Goal: Information Seeking & Learning: Check status

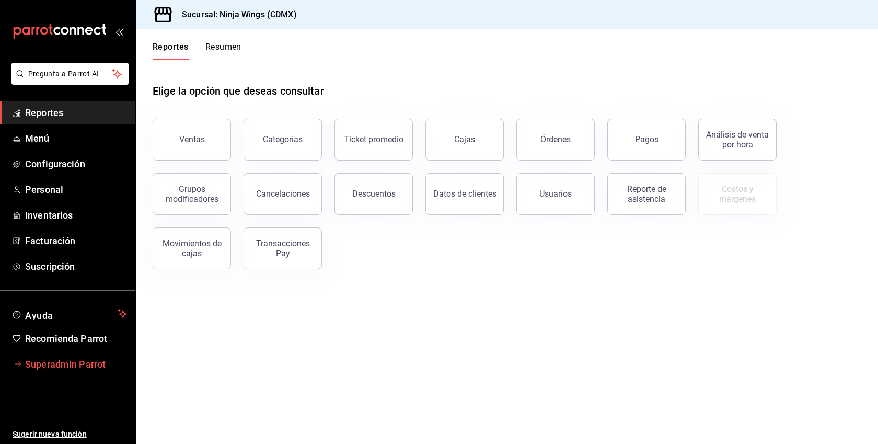
click at [91, 362] on span "Superadmin Parrot" at bounding box center [76, 364] width 102 height 14
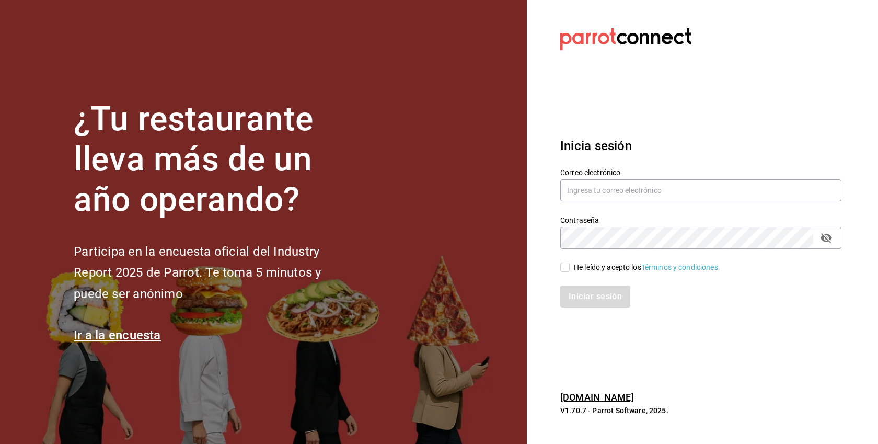
click at [591, 268] on div "He leído y acepto los Términos y condiciones." at bounding box center [647, 267] width 146 height 11
click at [570, 268] on input "He leído y acepto los Términos y condiciones." at bounding box center [564, 266] width 9 height 9
checkbox input "true"
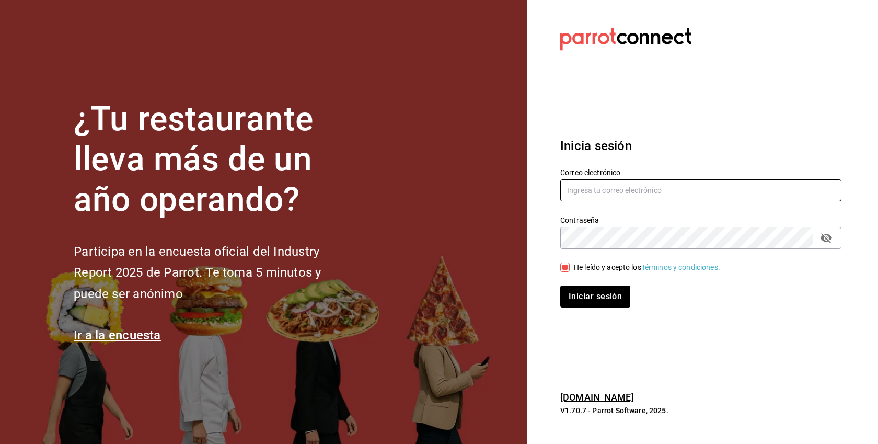
click at [598, 185] on input "text" at bounding box center [700, 190] width 281 height 22
paste input "[EMAIL_ADDRESS][DOMAIN_NAME]"
type input "[EMAIL_ADDRESS][DOMAIN_NAME]"
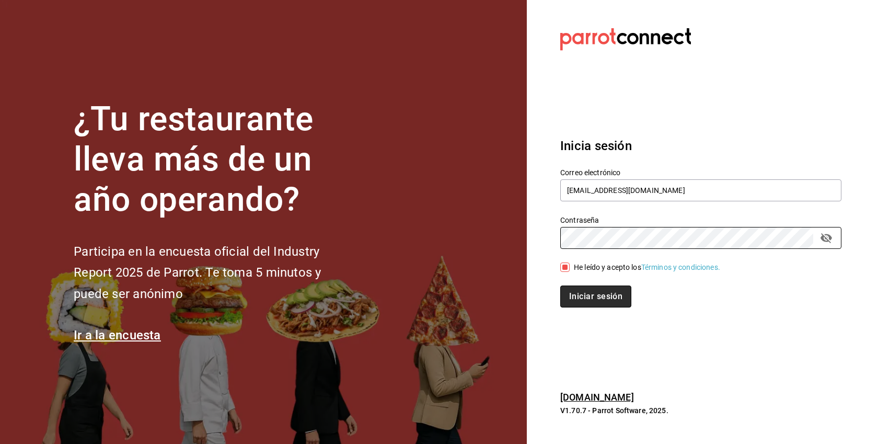
click at [616, 302] on button "Iniciar sesión" at bounding box center [595, 296] width 71 height 22
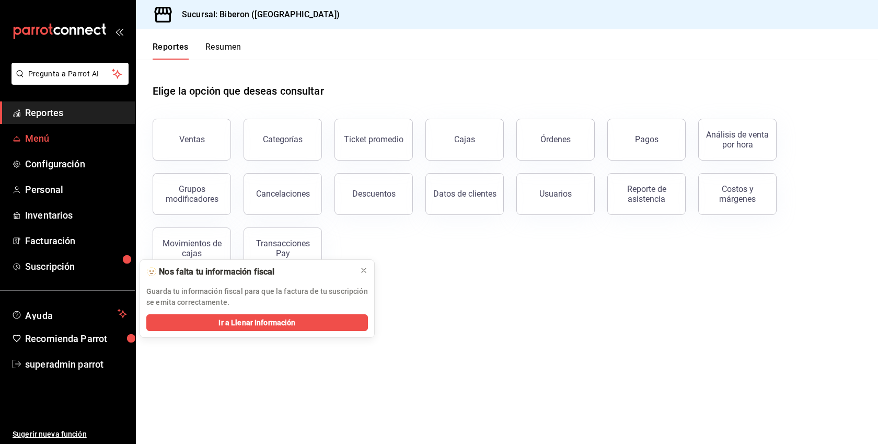
click at [48, 133] on span "Menú" at bounding box center [76, 138] width 102 height 14
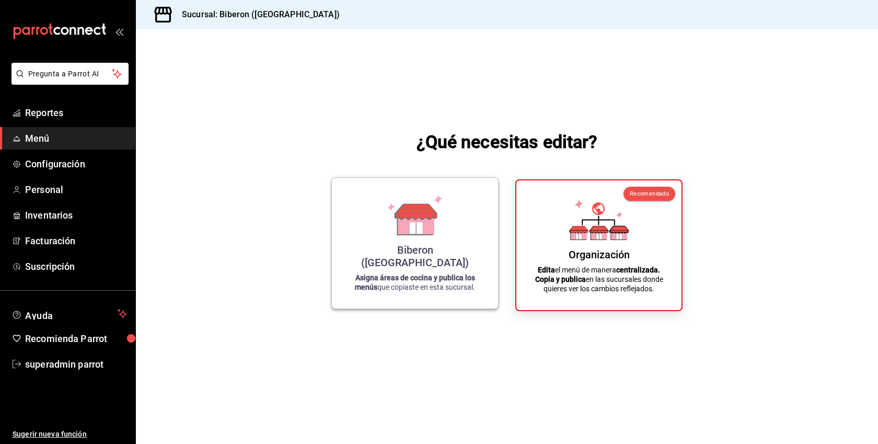
click at [461, 270] on div "Biberon (Roma Norte) Asigna áreas de cocina y publica los menús que copiaste en…" at bounding box center [415, 243] width 141 height 114
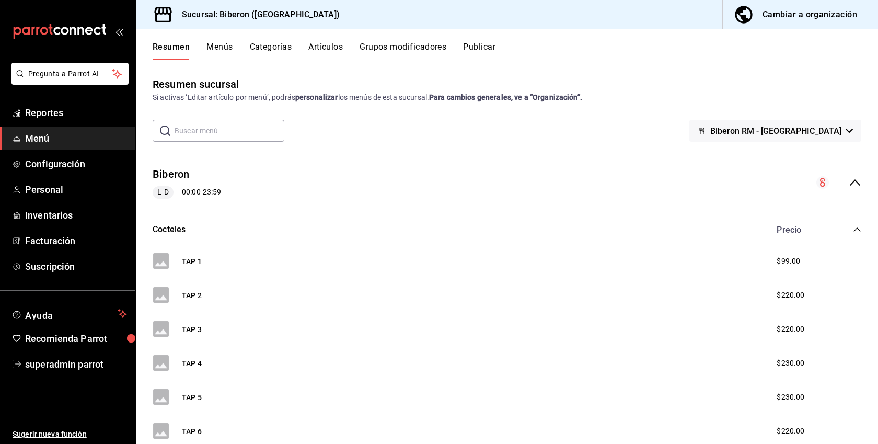
click at [272, 46] on button "Categorías" at bounding box center [271, 51] width 42 height 18
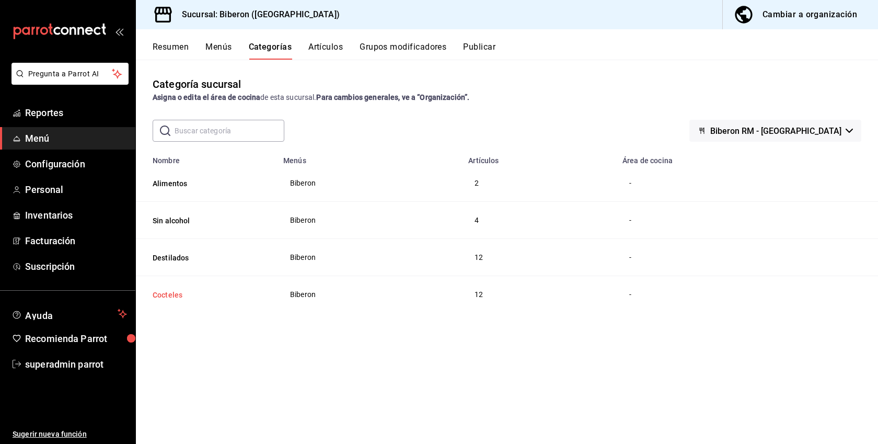
click at [170, 294] on button "Cocteles" at bounding box center [205, 295] width 105 height 10
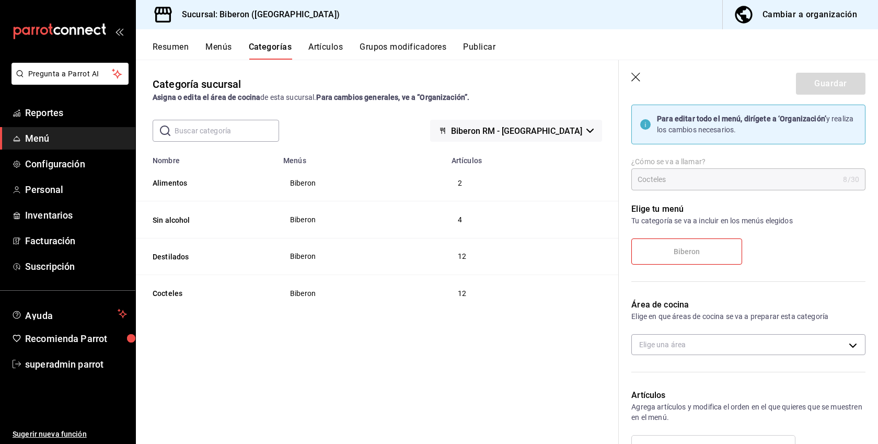
scroll to position [79, 0]
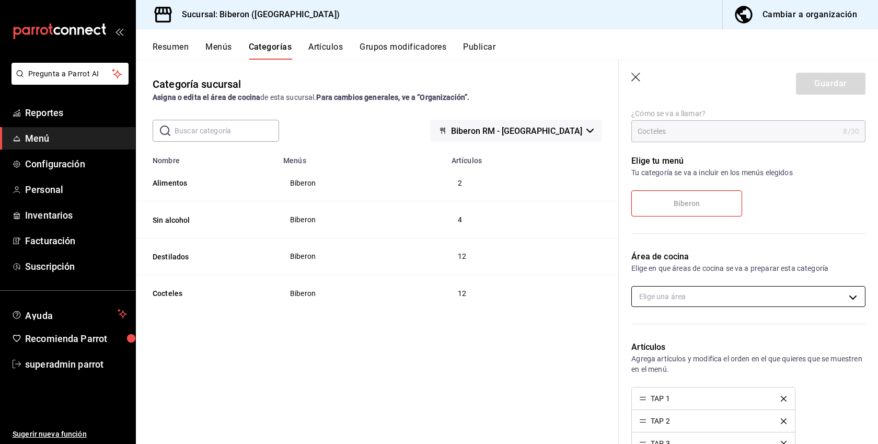
click at [696, 294] on body "Pregunta a Parrot AI Reportes Menú Configuración Personal Inventarios Facturaci…" at bounding box center [439, 222] width 878 height 444
click at [671, 332] on span "Cocina" at bounding box center [757, 330] width 199 height 11
type input "1e7b5ef3-5c6d-4d91-a30a-17f64a380f49"
checkbox input "true"
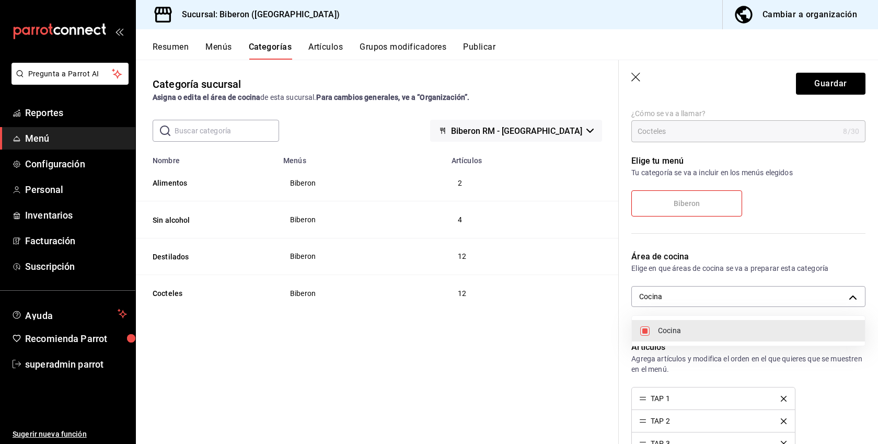
click at [830, 84] on div at bounding box center [439, 222] width 878 height 444
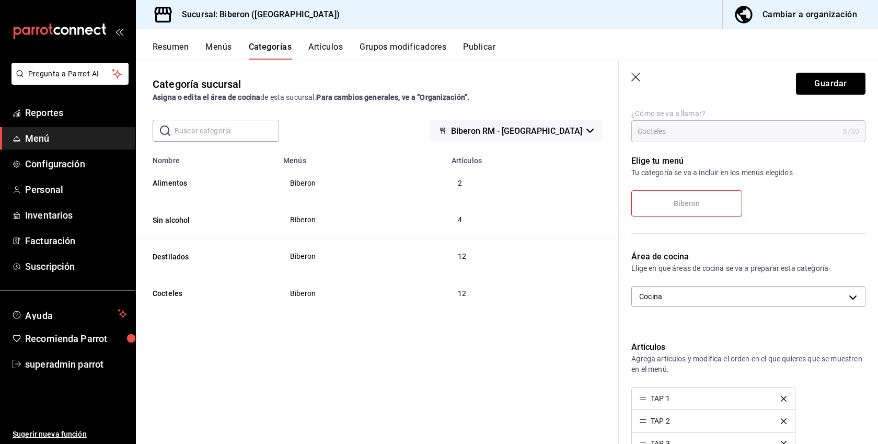
click at [830, 84] on button "Guardar" at bounding box center [831, 84] width 70 height 22
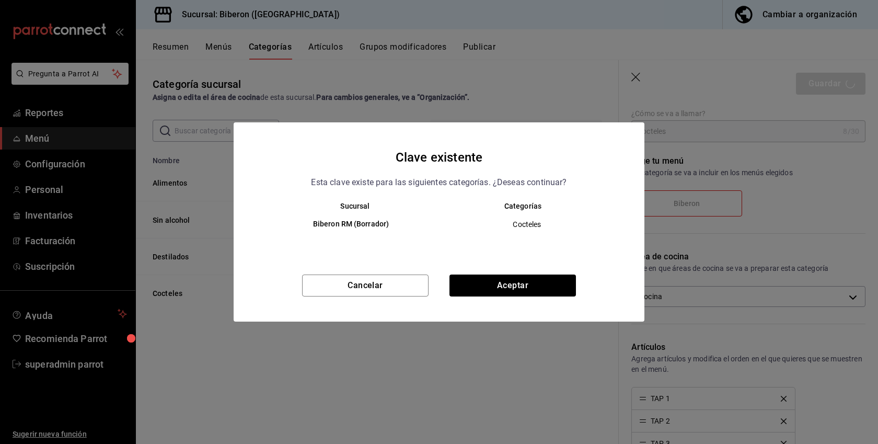
click at [540, 270] on div "Clave existente Esta clave existe para las siguientes categorías. ¿Deseas conti…" at bounding box center [439, 221] width 411 height 199
click at [521, 287] on button "Aceptar" at bounding box center [513, 285] width 127 height 22
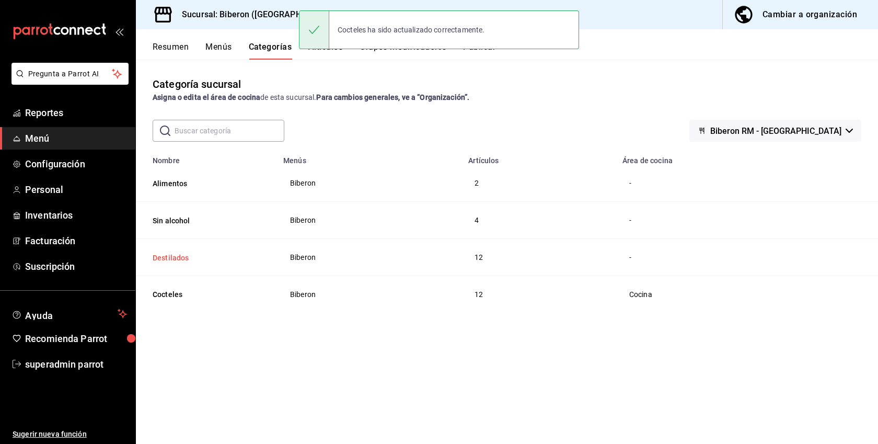
click at [188, 259] on button "Destilados" at bounding box center [205, 258] width 105 height 10
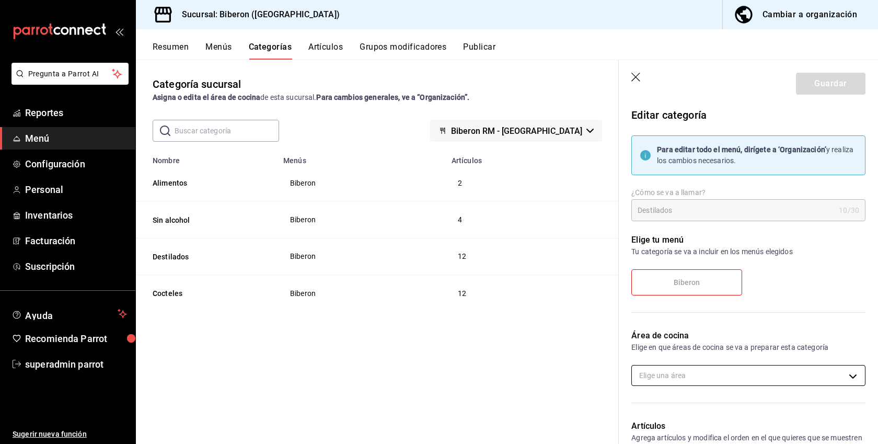
click at [691, 376] on body "Pregunta a Parrot AI Reportes Menú Configuración Personal Inventarios Facturaci…" at bounding box center [439, 222] width 878 height 444
click at [671, 405] on span "Cocina" at bounding box center [757, 409] width 199 height 11
type input "1e7b5ef3-5c6d-4d91-a30a-17f64a380f49"
checkbox input "true"
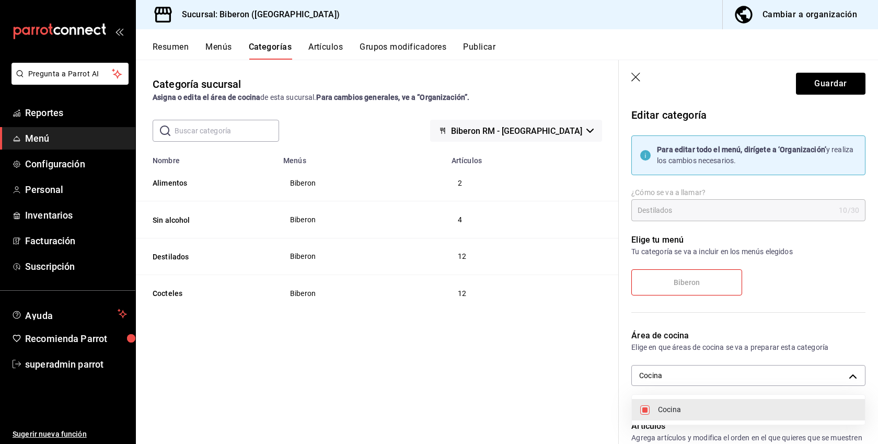
click at [833, 85] on div at bounding box center [439, 222] width 878 height 444
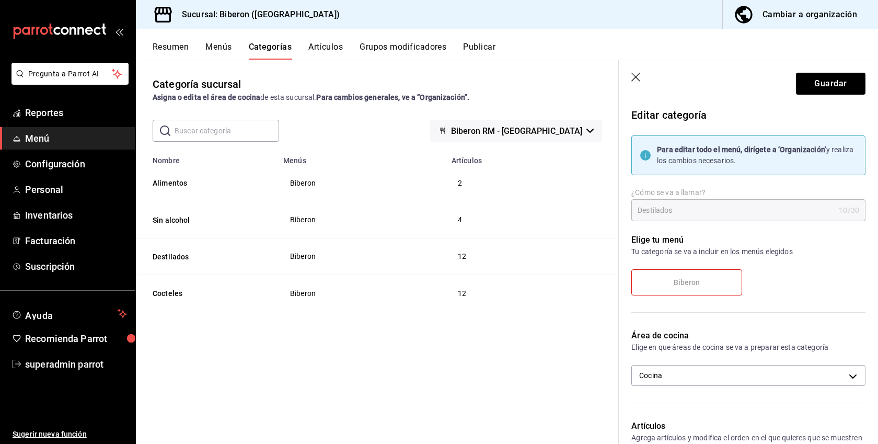
click at [833, 85] on button "Guardar" at bounding box center [831, 84] width 70 height 22
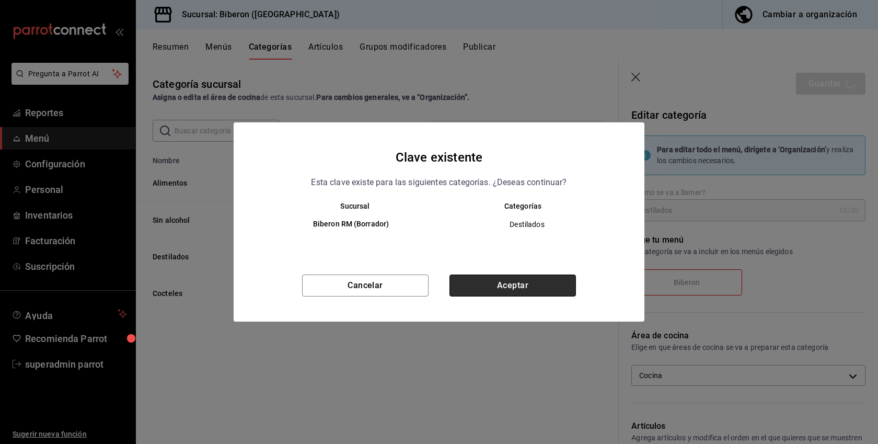
click at [535, 286] on button "Aceptar" at bounding box center [513, 285] width 127 height 22
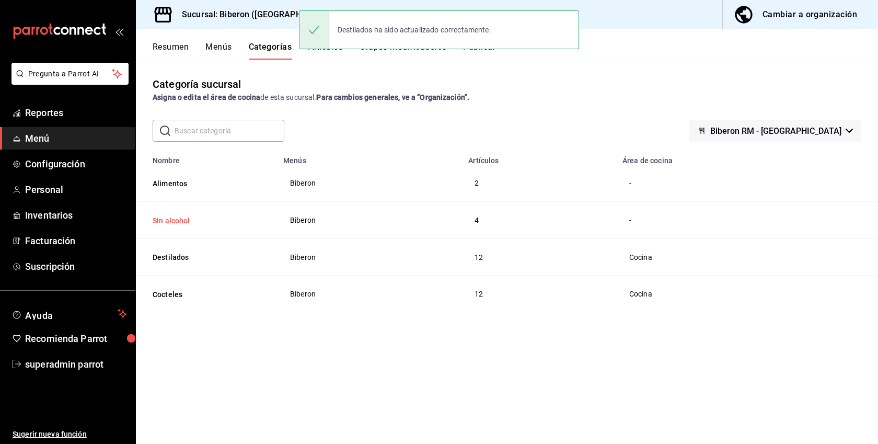
click at [191, 221] on button "Sin alcohol" at bounding box center [205, 220] width 105 height 10
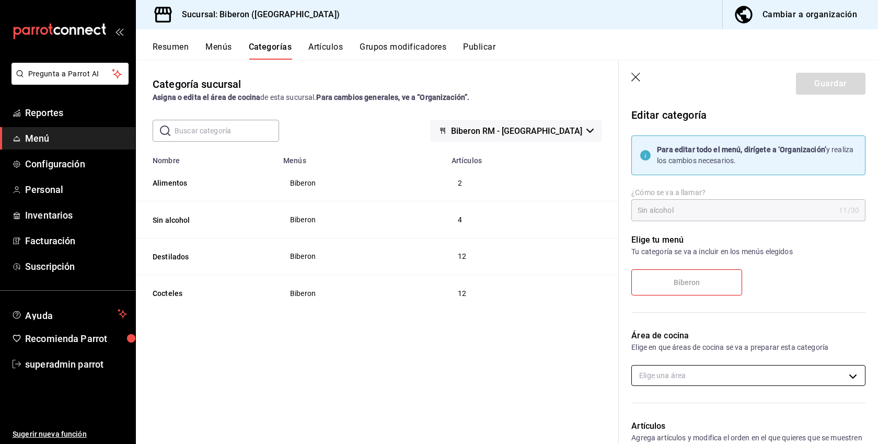
click at [681, 372] on body "Pregunta a Parrot AI Reportes Menú Configuración Personal Inventarios Facturaci…" at bounding box center [439, 222] width 878 height 444
click at [663, 415] on span "Cocina" at bounding box center [757, 409] width 199 height 11
type input "1e7b5ef3-5c6d-4d91-a30a-17f64a380f49"
checkbox input "true"
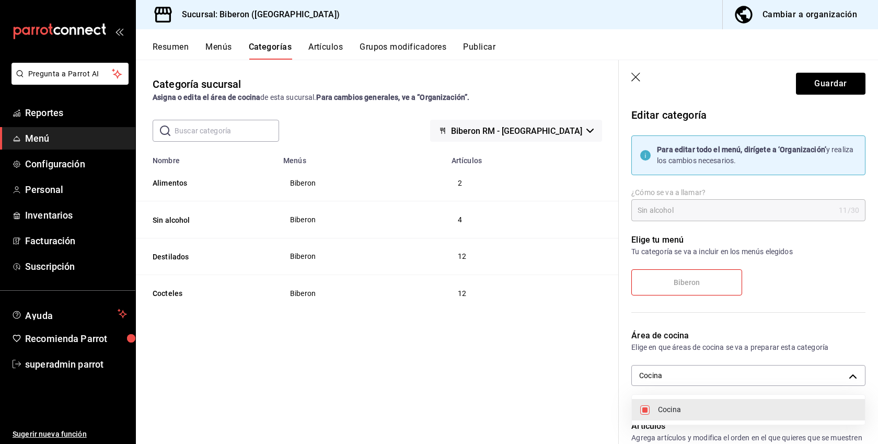
click at [824, 86] on div at bounding box center [439, 222] width 878 height 444
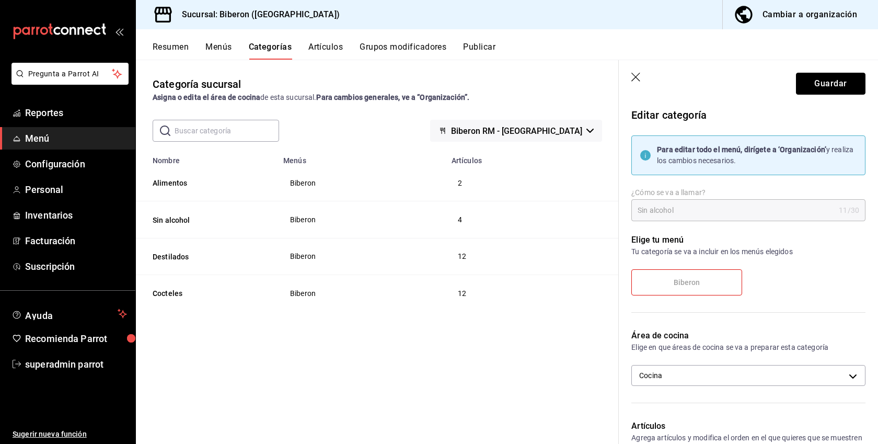
click at [824, 86] on button "Guardar" at bounding box center [831, 84] width 70 height 22
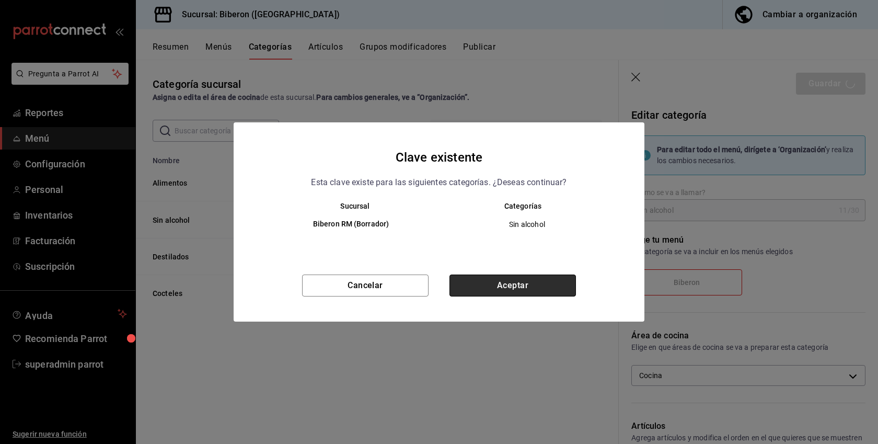
click at [508, 287] on button "Aceptar" at bounding box center [513, 285] width 127 height 22
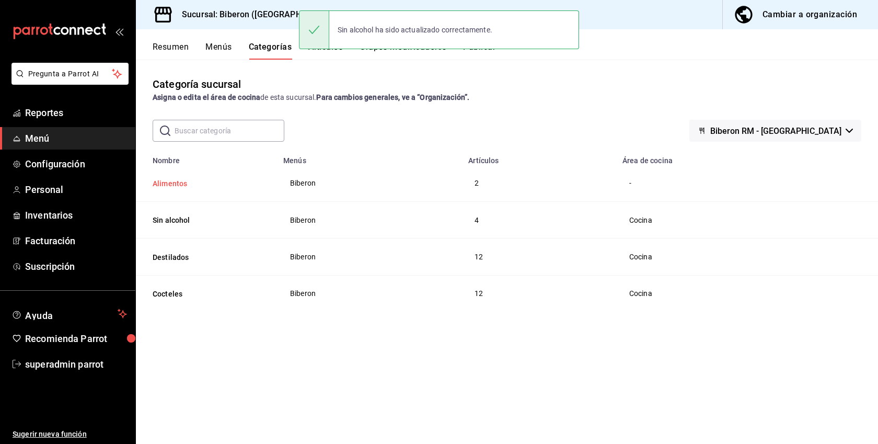
click at [182, 181] on button "Alimentos" at bounding box center [205, 183] width 105 height 10
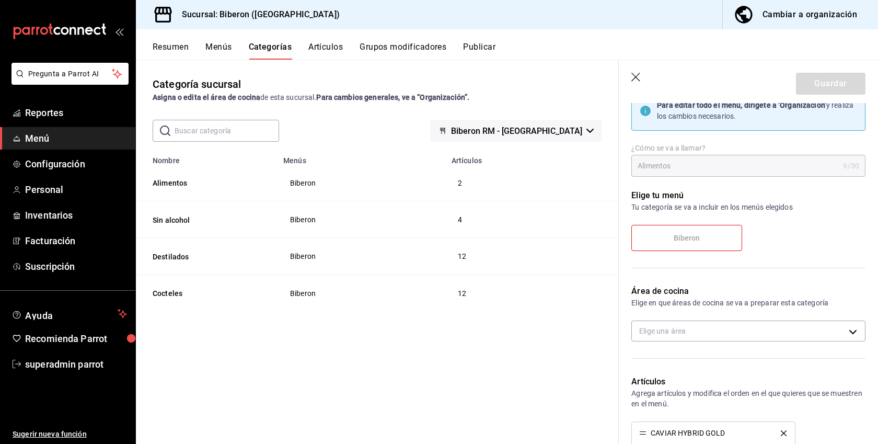
scroll to position [113, 0]
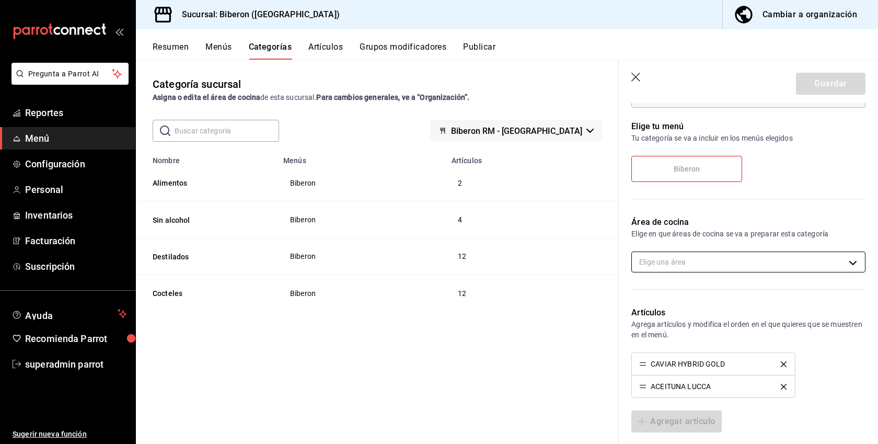
click at [680, 261] on body "Pregunta a Parrot AI Reportes Menú Configuración Personal Inventarios Facturaci…" at bounding box center [439, 222] width 878 height 444
click at [663, 297] on span "Cocina" at bounding box center [757, 296] width 199 height 11
type input "1e7b5ef3-5c6d-4d91-a30a-17f64a380f49"
checkbox input "true"
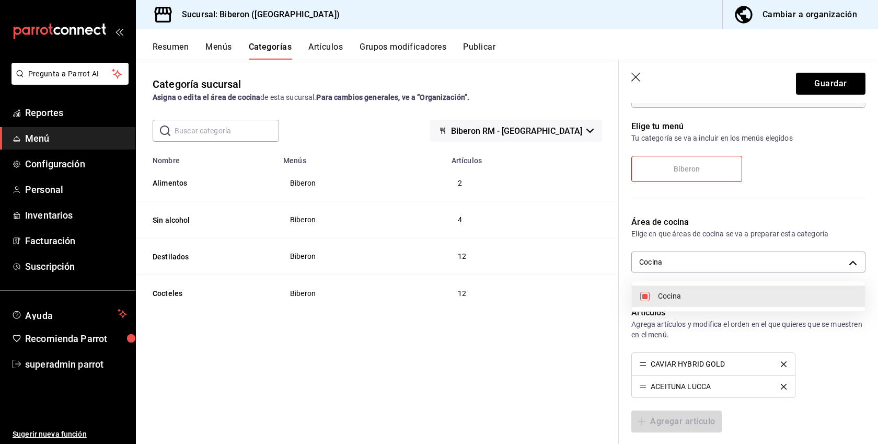
click at [843, 83] on div at bounding box center [439, 222] width 878 height 444
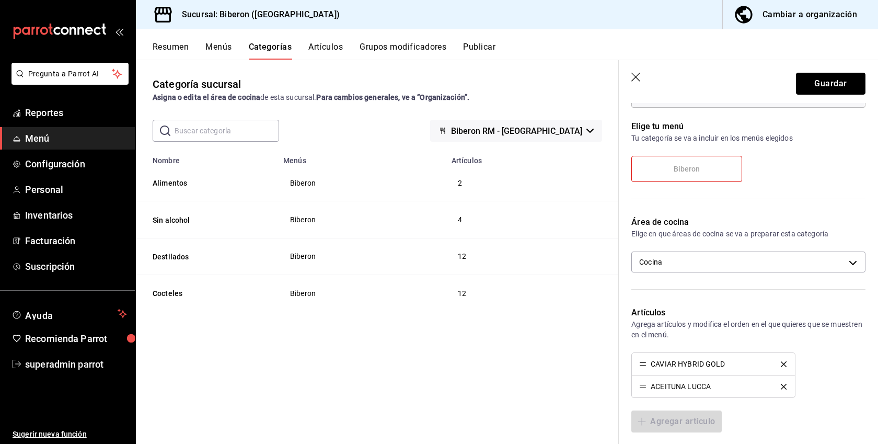
click at [843, 83] on button "Guardar" at bounding box center [831, 84] width 70 height 22
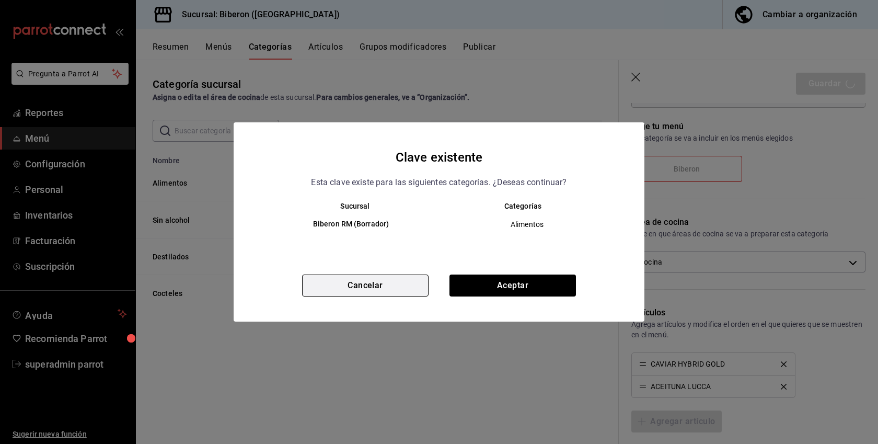
click at [374, 283] on button "Cancelar" at bounding box center [365, 285] width 127 height 22
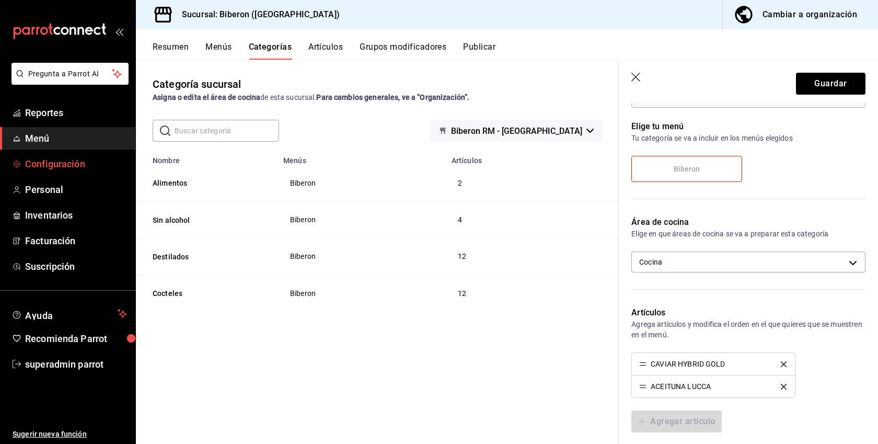
click at [55, 167] on span "Configuración" at bounding box center [76, 164] width 102 height 14
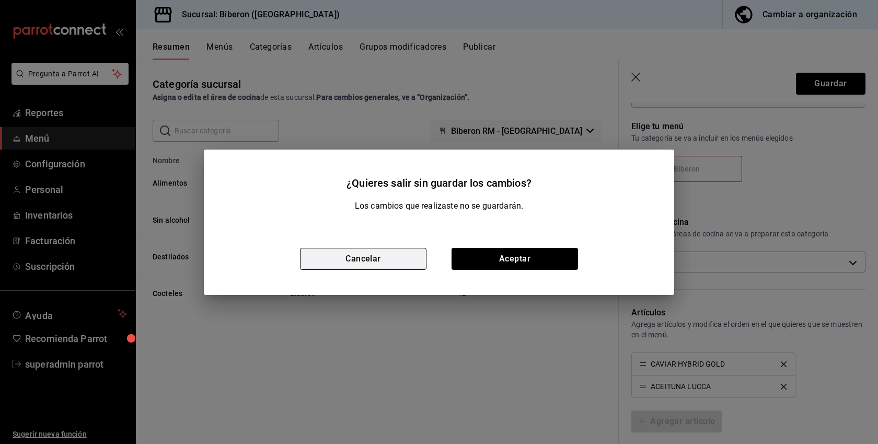
click at [398, 269] on button "Cancelar" at bounding box center [363, 259] width 127 height 22
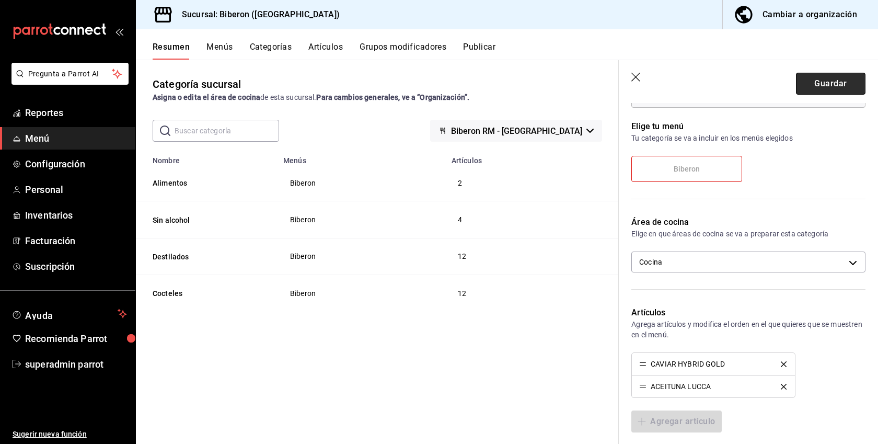
click at [834, 87] on button "Guardar" at bounding box center [831, 84] width 70 height 22
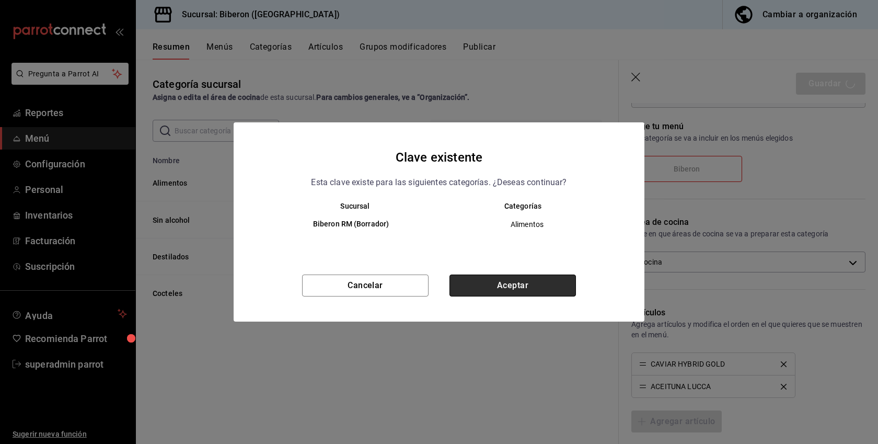
click at [496, 284] on button "Aceptar" at bounding box center [513, 285] width 127 height 22
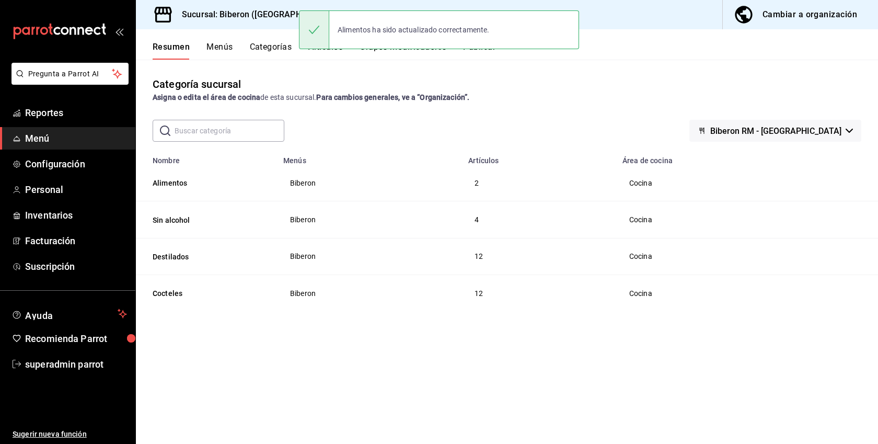
click at [71, 152] on ul "Reportes Menú Configuración Personal Inventarios Facturación Suscripción" at bounding box center [67, 189] width 135 height 176
click at [65, 162] on span "Configuración" at bounding box center [76, 164] width 102 height 14
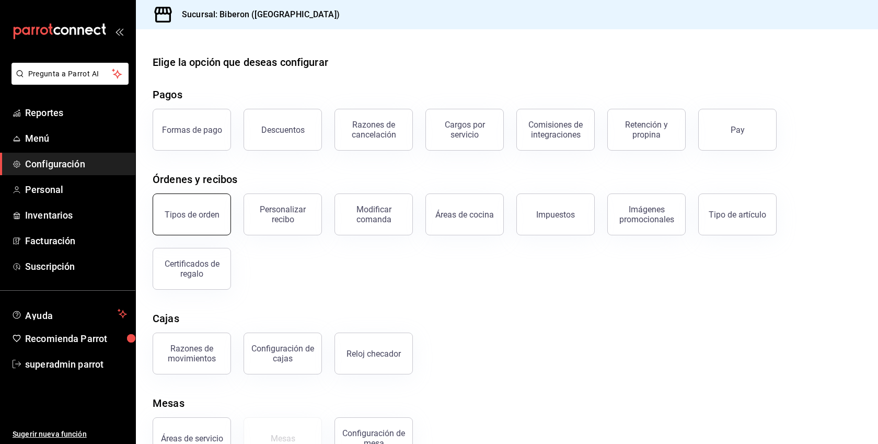
click at [200, 205] on button "Tipos de orden" at bounding box center [192, 214] width 78 height 42
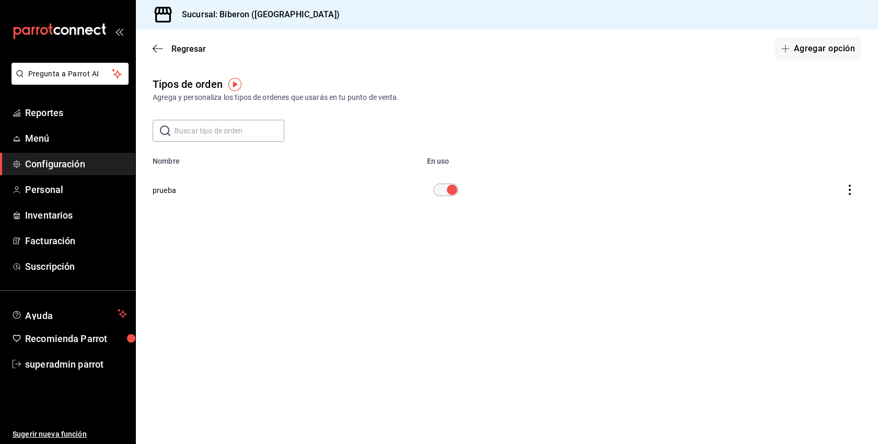
click at [166, 189] on button "prueba" at bounding box center [165, 190] width 24 height 10
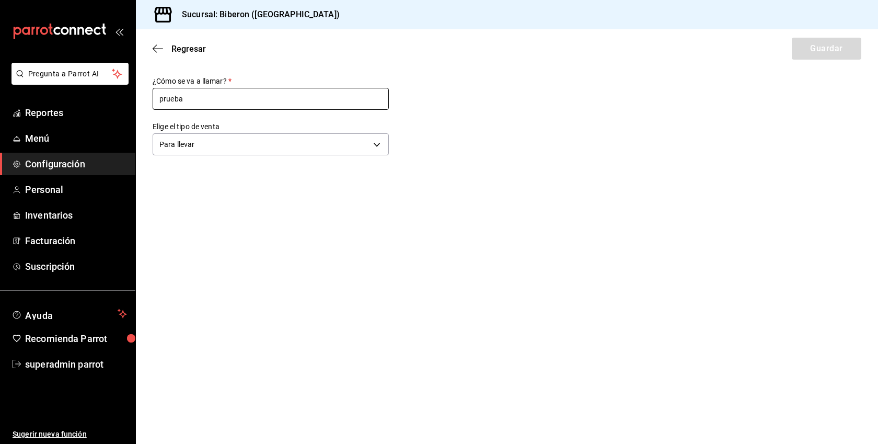
click at [176, 100] on input "prueba" at bounding box center [271, 99] width 236 height 22
type input "Mostrador"
click at [832, 59] on button "Guardar" at bounding box center [827, 49] width 70 height 22
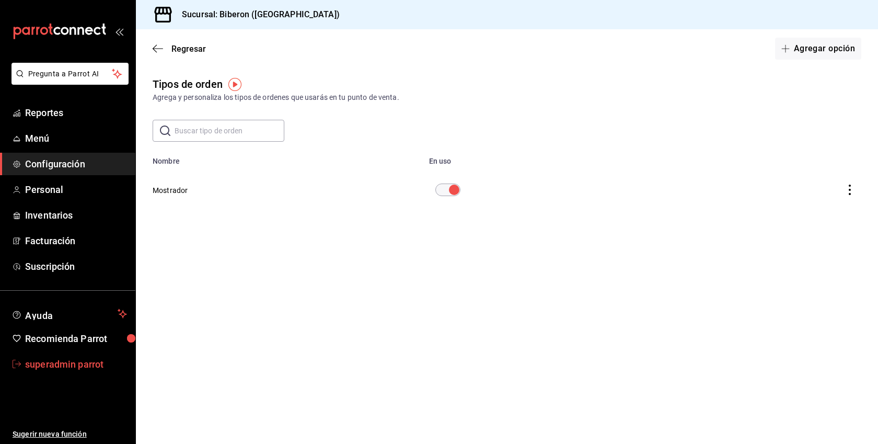
click at [83, 368] on span "superadmin parrot" at bounding box center [76, 364] width 102 height 14
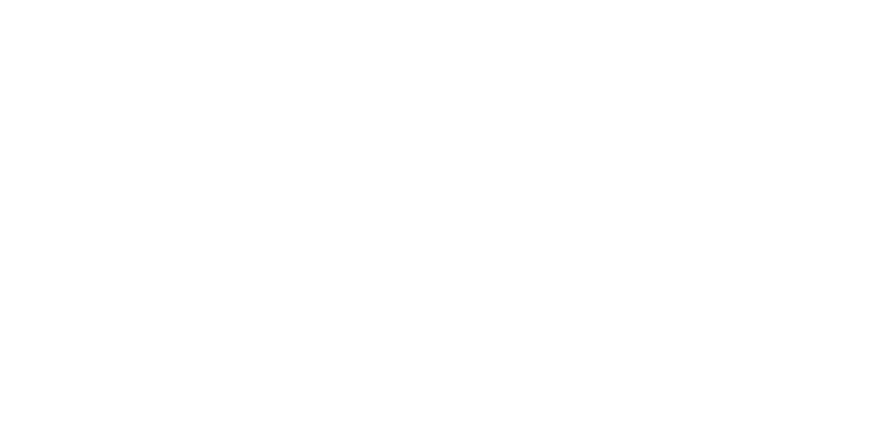
click at [317, 0] on html at bounding box center [439, 0] width 878 height 0
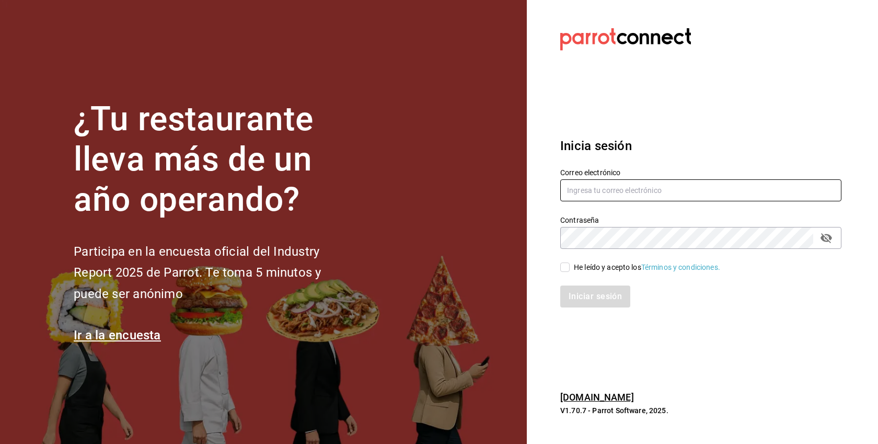
click at [612, 193] on input "text" at bounding box center [700, 190] width 281 height 22
paste input "babero@romanorte.com"
type input "babero@romanorte.com"
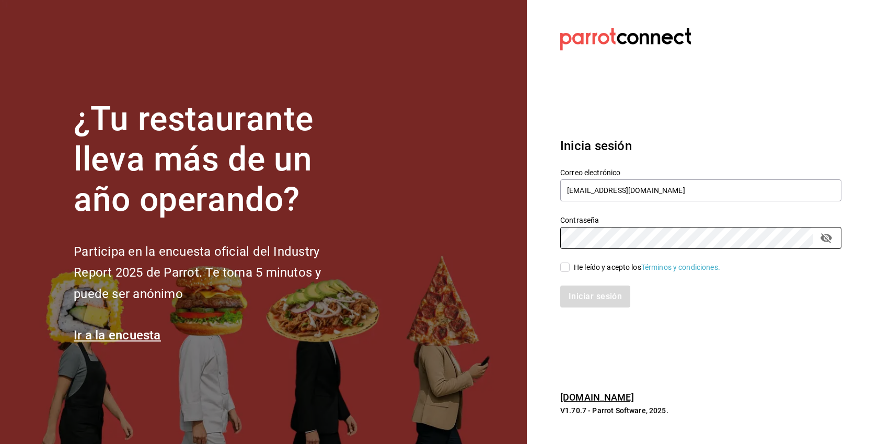
click at [626, 268] on div "He leído y acepto los Términos y condiciones." at bounding box center [647, 267] width 146 height 11
click at [570, 268] on input "He leído y acepto los Términos y condiciones." at bounding box center [564, 266] width 9 height 9
checkbox input "true"
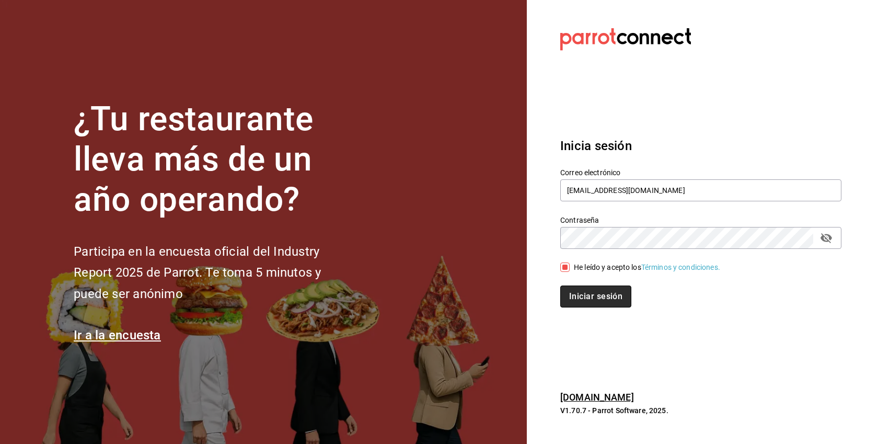
click at [610, 295] on button "Iniciar sesión" at bounding box center [595, 296] width 71 height 22
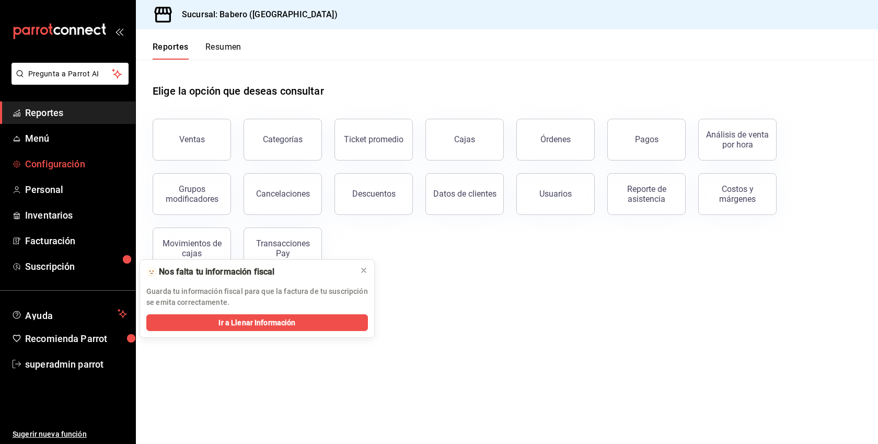
click at [55, 157] on span "Configuración" at bounding box center [76, 164] width 102 height 14
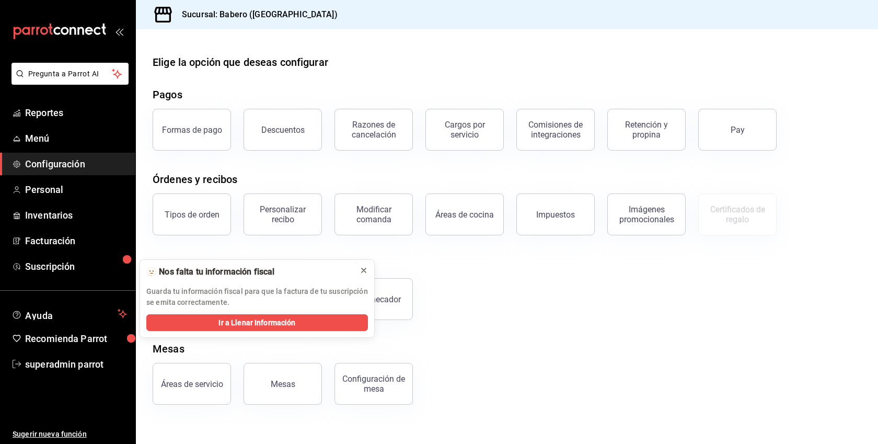
click at [364, 268] on icon at bounding box center [364, 270] width 8 height 8
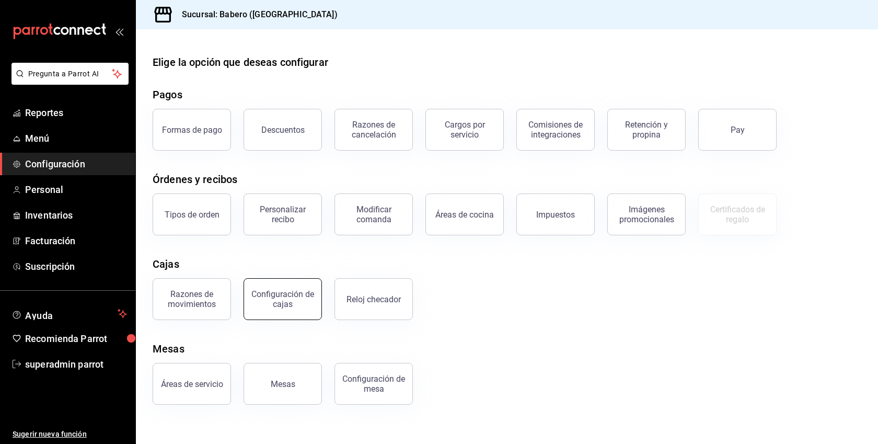
click at [278, 289] on button "Configuración de cajas" at bounding box center [283, 299] width 78 height 42
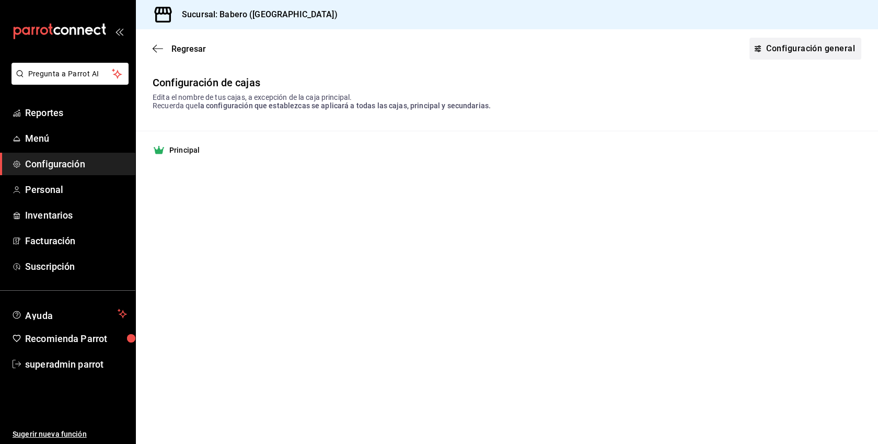
click at [781, 46] on link "Configuración general" at bounding box center [806, 49] width 112 height 22
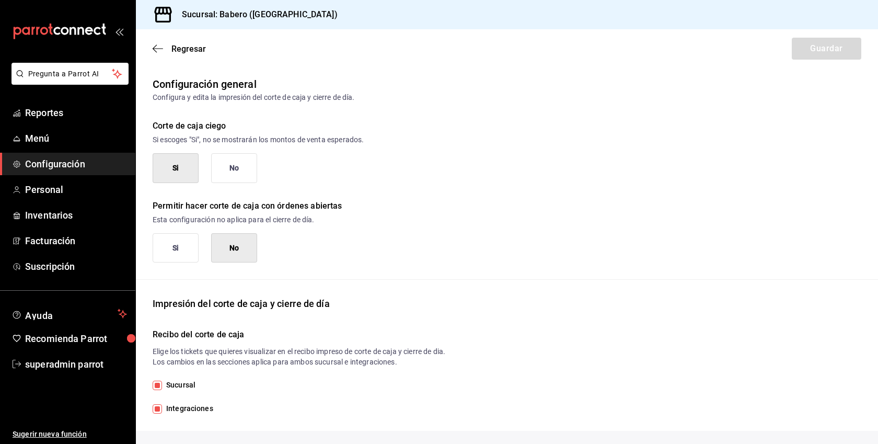
click at [202, 408] on span "Integraciones" at bounding box center [187, 408] width 51 height 11
click at [162, 408] on input "Integraciones" at bounding box center [157, 408] width 9 height 9
checkbox input "false"
click at [818, 50] on button "Guardar" at bounding box center [827, 49] width 70 height 22
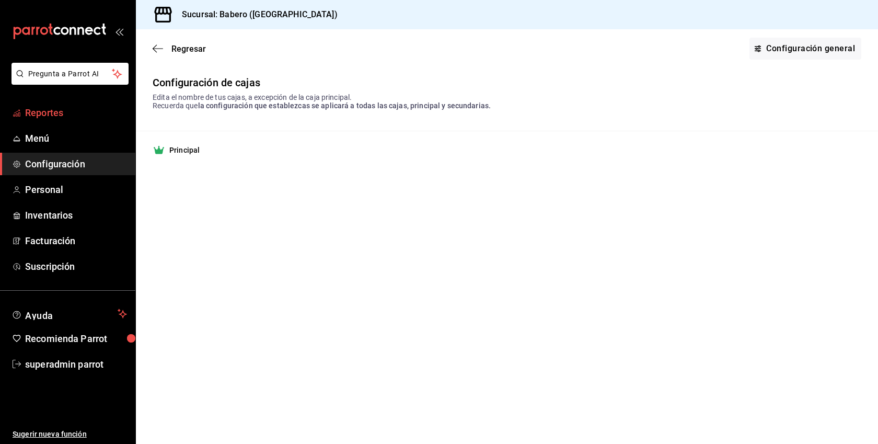
click at [53, 118] on span "Reportes" at bounding box center [76, 113] width 102 height 14
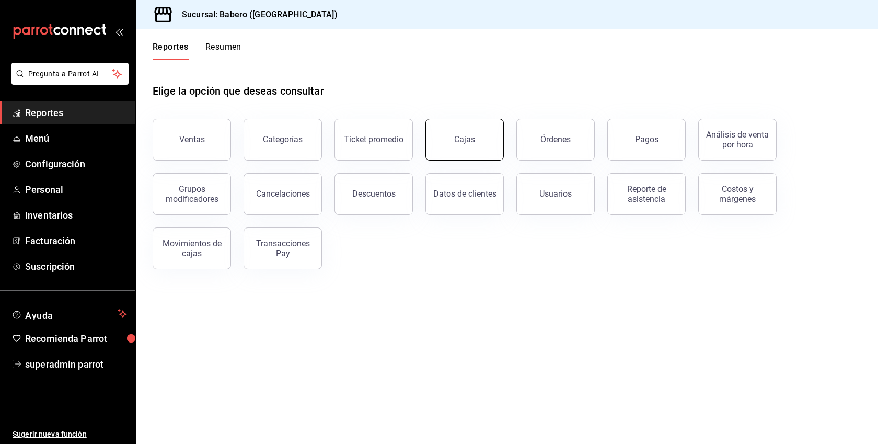
click at [461, 149] on link "Cajas" at bounding box center [465, 140] width 78 height 42
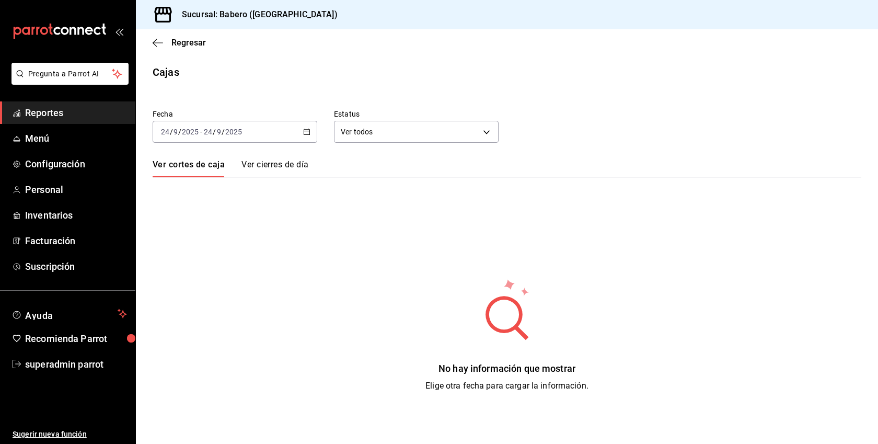
click at [283, 134] on div "[DATE] [DATE] - [DATE] [DATE]" at bounding box center [235, 132] width 165 height 22
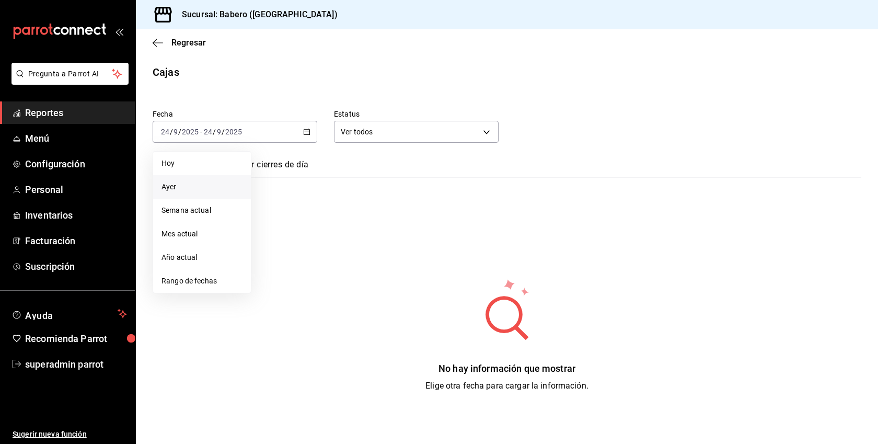
click at [200, 189] on span "Ayer" at bounding box center [202, 186] width 81 height 11
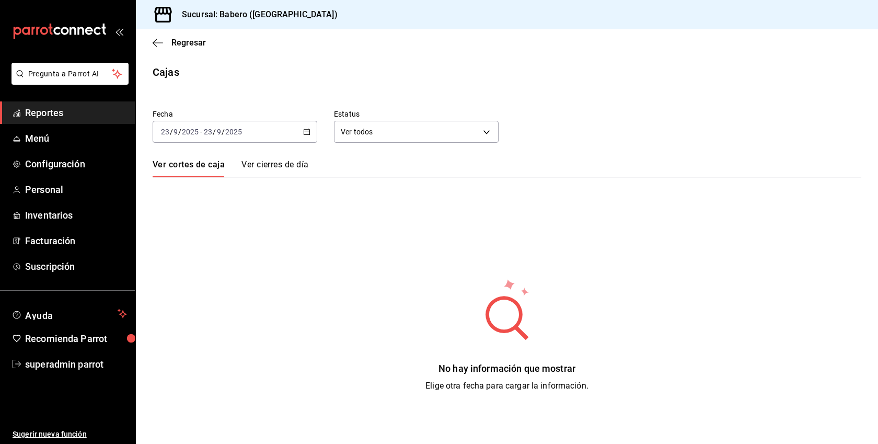
click at [311, 136] on div "2025-09-23 23 / 9 / 2025 - 2025-09-23 23 / 9 / 2025" at bounding box center [235, 132] width 165 height 22
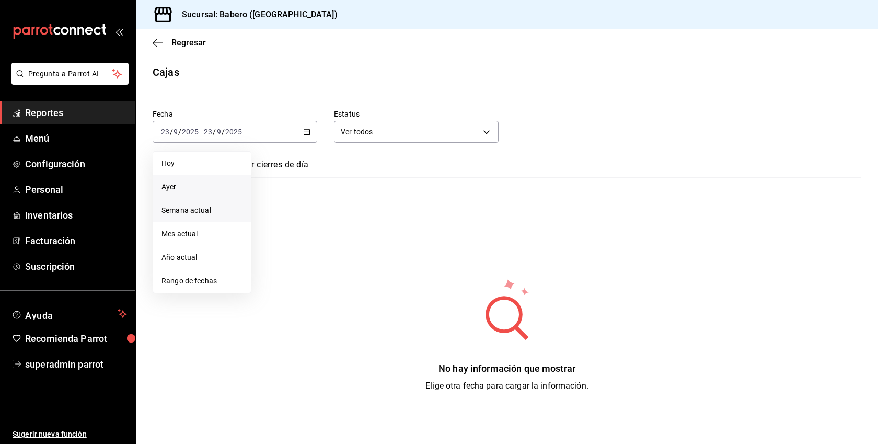
click at [216, 212] on span "Semana actual" at bounding box center [202, 210] width 81 height 11
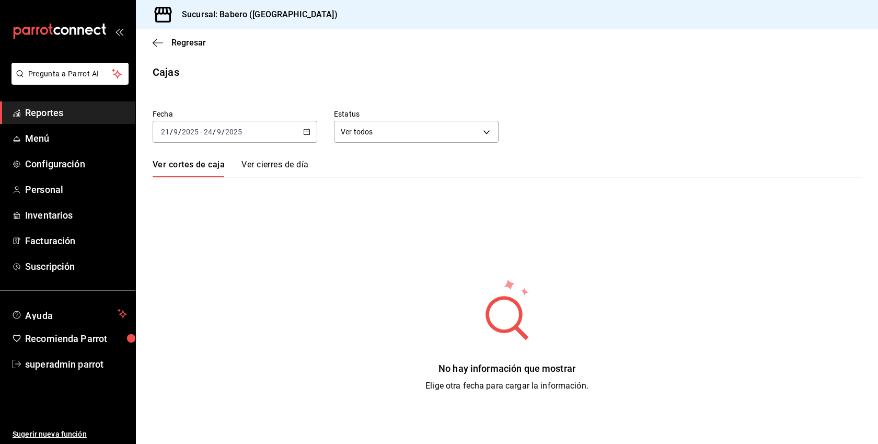
click at [281, 163] on link "Ver cierres de día" at bounding box center [275, 168] width 67 height 18
click at [158, 40] on icon "button" at bounding box center [158, 42] width 10 height 9
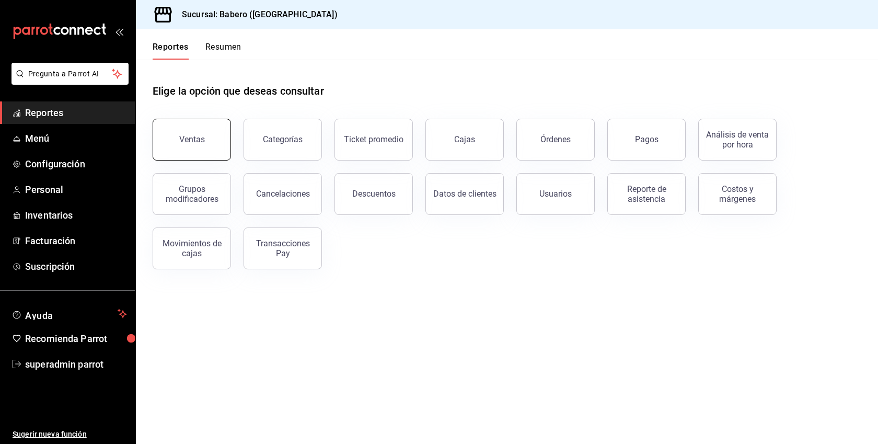
click at [213, 135] on button "Ventas" at bounding box center [192, 140] width 78 height 42
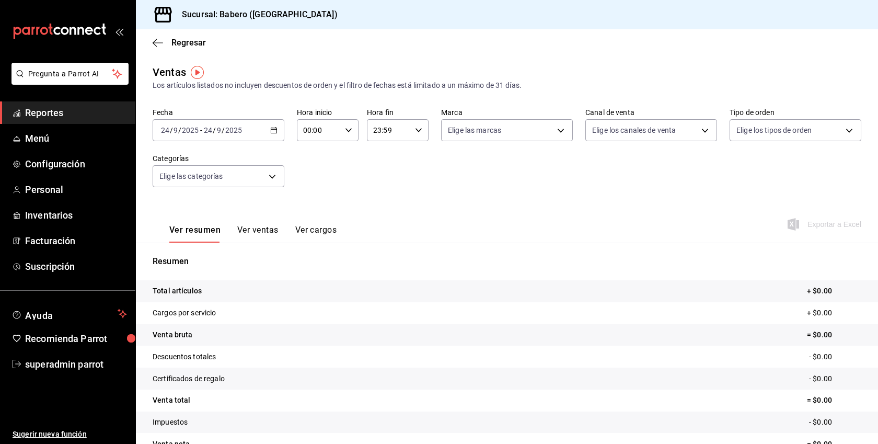
click at [276, 135] on div "[DATE] [DATE] - [DATE] [DATE]" at bounding box center [219, 130] width 132 height 22
click at [191, 207] on span "Semana actual" at bounding box center [202, 208] width 81 height 11
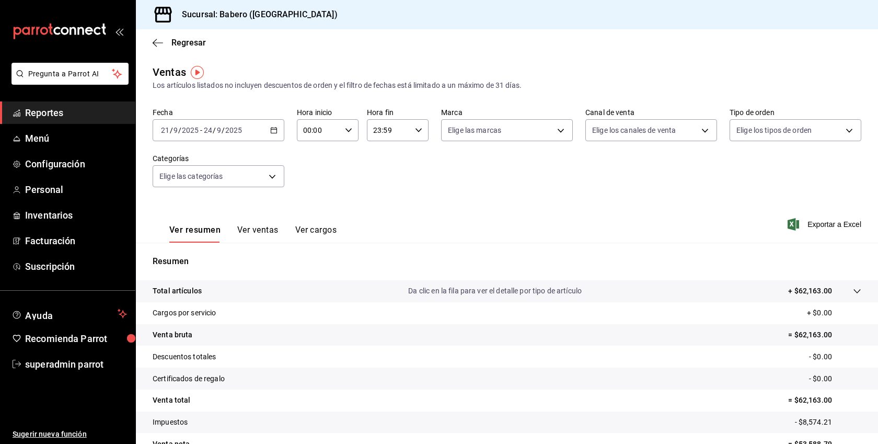
click at [262, 226] on button "Ver ventas" at bounding box center [257, 234] width 41 height 18
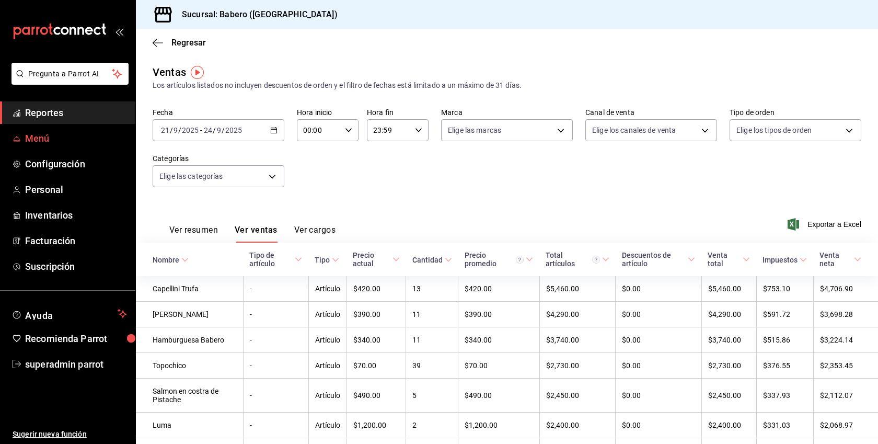
click at [42, 137] on span "Menú" at bounding box center [76, 138] width 102 height 14
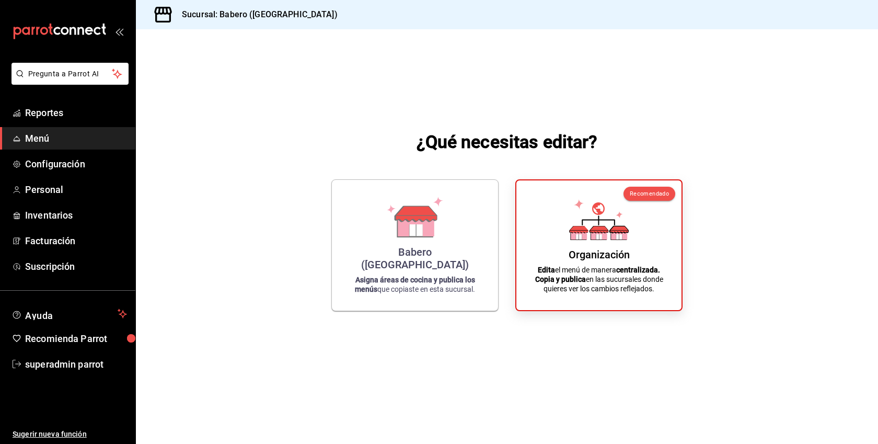
click at [58, 99] on li "Pregunta a Parrot AI" at bounding box center [67, 82] width 127 height 39
click at [52, 106] on span "Reportes" at bounding box center [76, 113] width 102 height 14
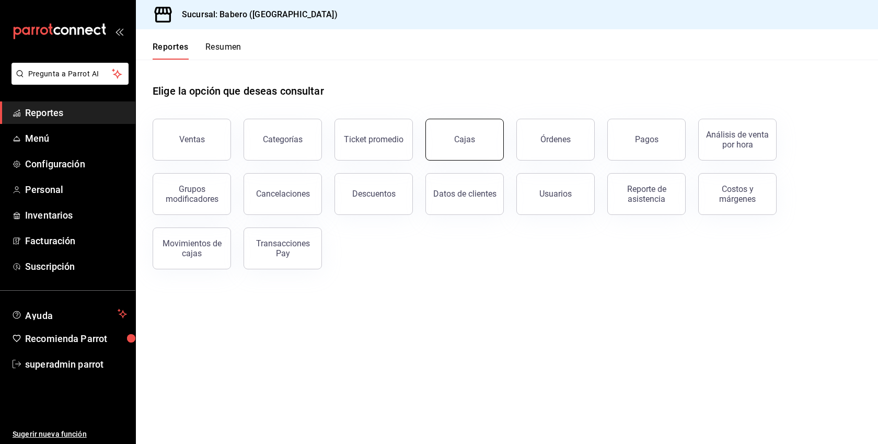
click at [478, 142] on link "Cajas" at bounding box center [465, 140] width 78 height 42
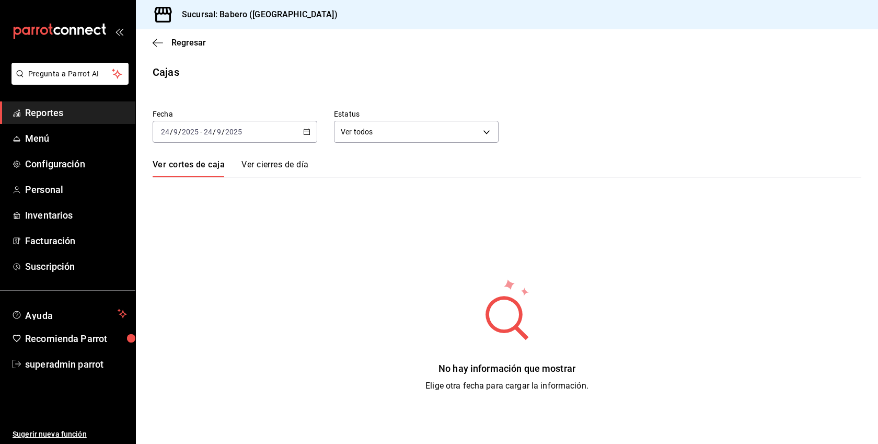
click at [270, 160] on link "Ver cierres de día" at bounding box center [275, 168] width 67 height 18
click at [300, 134] on div "[DATE] [DATE] - [DATE] [DATE]" at bounding box center [235, 132] width 165 height 22
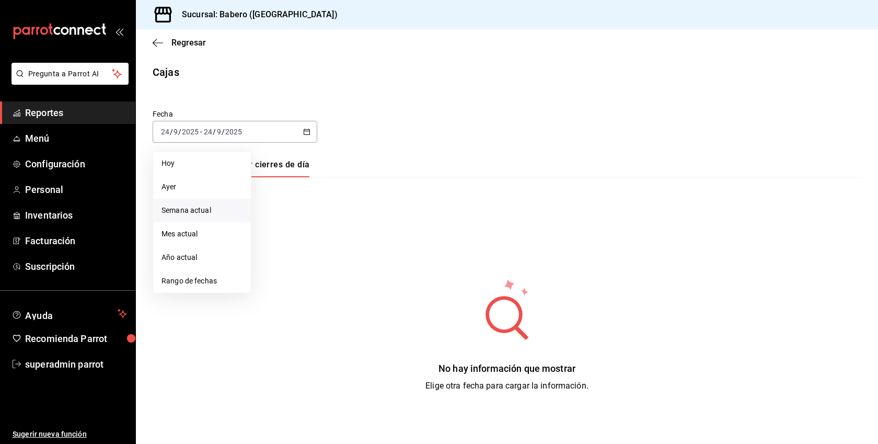
click at [206, 213] on span "Semana actual" at bounding box center [202, 210] width 81 height 11
click at [184, 231] on span "Mes actual" at bounding box center [202, 233] width 81 height 11
click at [197, 169] on link "Ver cortes de caja" at bounding box center [188, 168] width 70 height 18
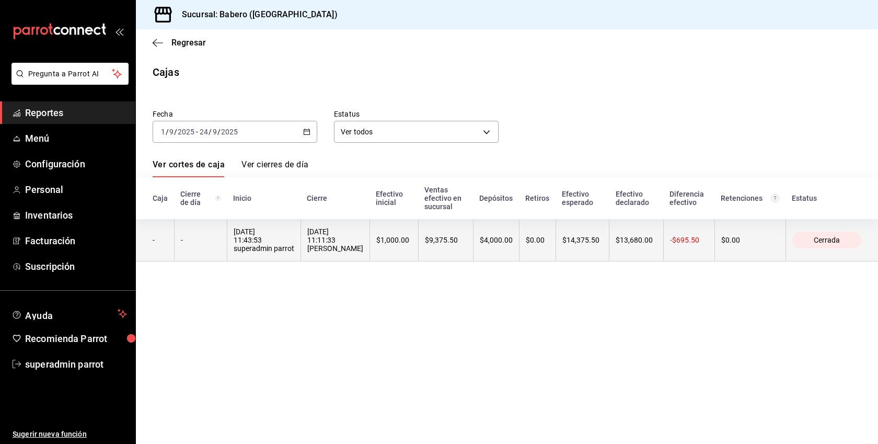
click at [418, 258] on th "$1,000.00" at bounding box center [394, 240] width 49 height 42
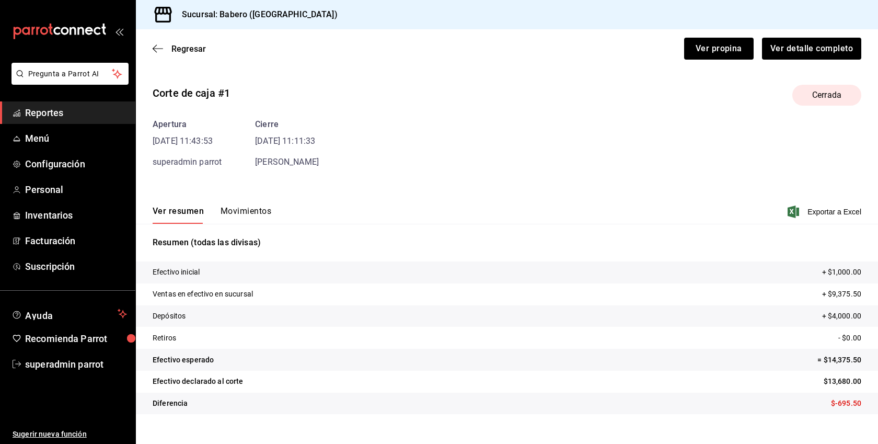
click at [239, 208] on button "Movimientos" at bounding box center [246, 215] width 51 height 18
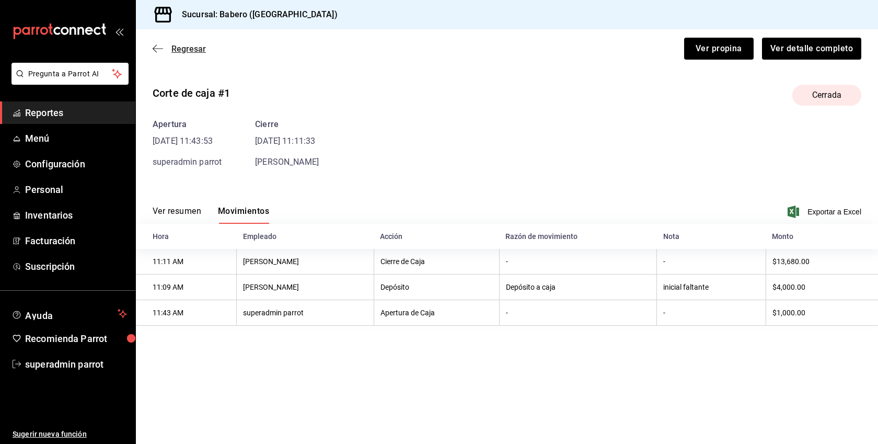
click at [164, 46] on span "Regresar" at bounding box center [179, 49] width 53 height 10
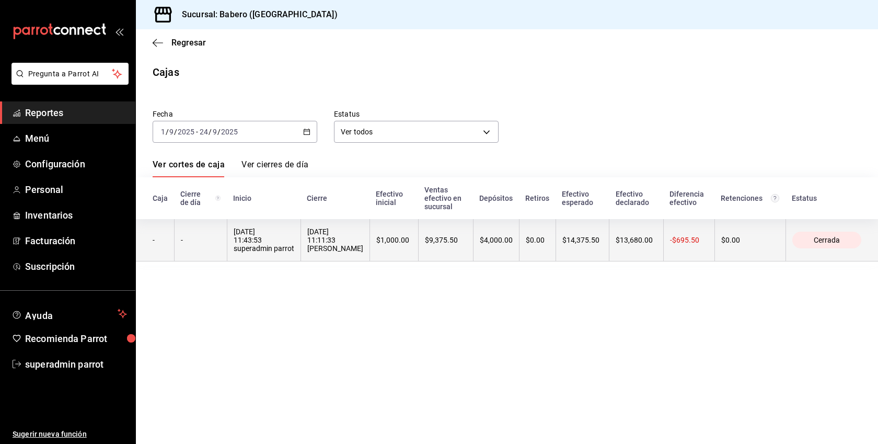
click at [269, 253] on div "18/09/2025 11:43:53 superadmin parrot" at bounding box center [264, 239] width 61 height 25
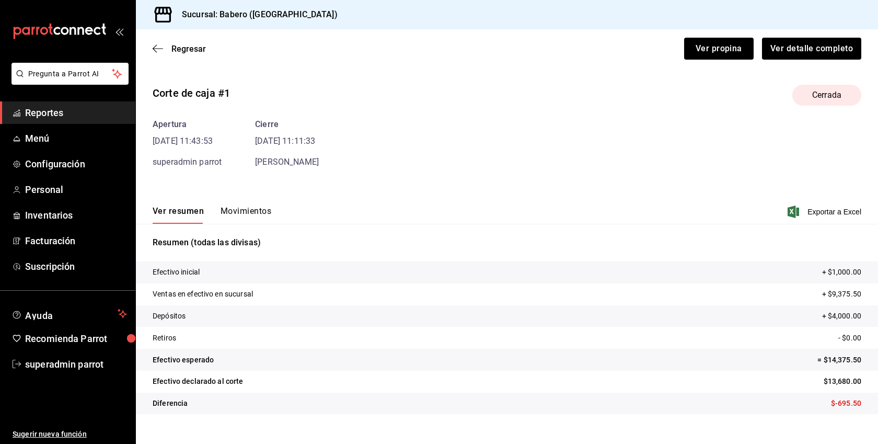
click at [55, 114] on span "Reportes" at bounding box center [76, 113] width 102 height 14
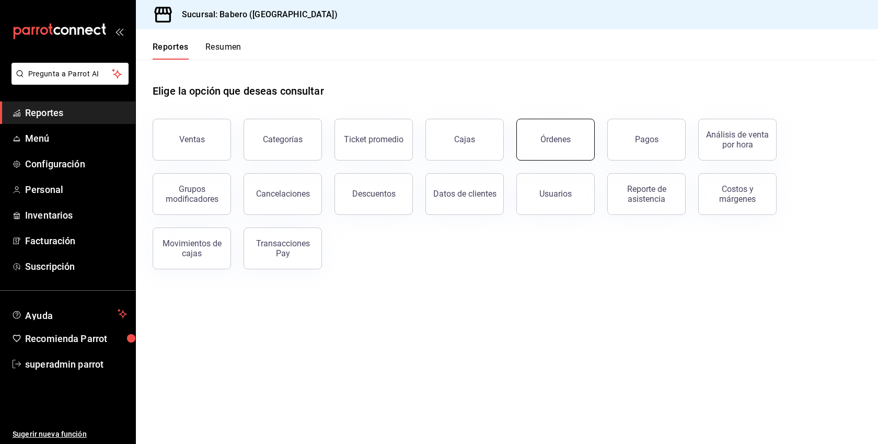
click at [568, 154] on button "Órdenes" at bounding box center [556, 140] width 78 height 42
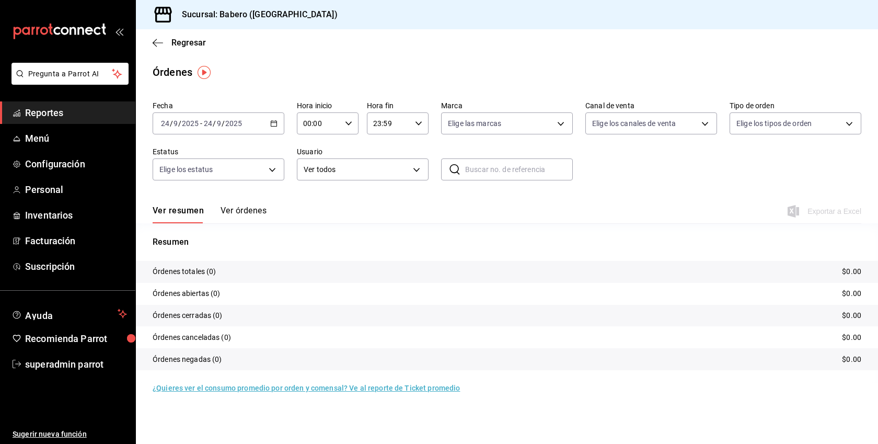
click at [250, 210] on button "Ver órdenes" at bounding box center [244, 214] width 46 height 18
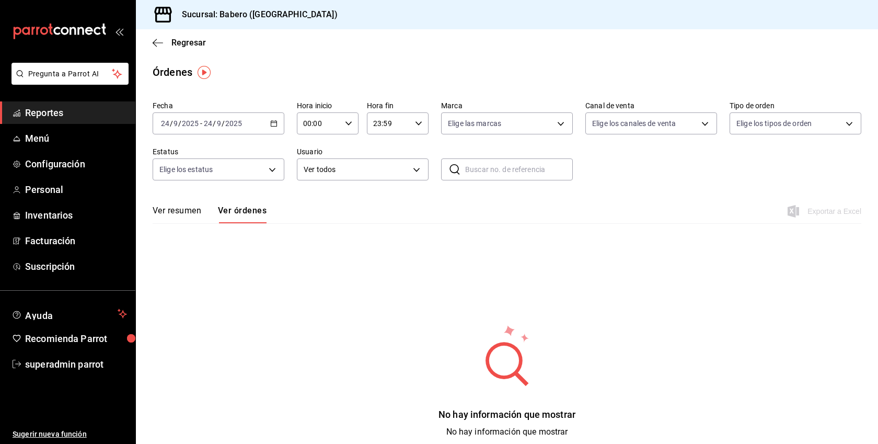
click at [282, 128] on div "[DATE] [DATE] - [DATE] [DATE]" at bounding box center [219, 123] width 132 height 22
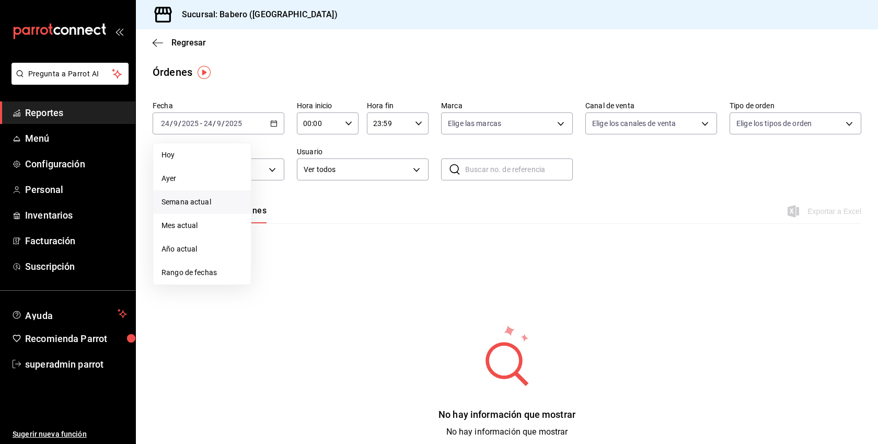
click at [204, 207] on span "Semana actual" at bounding box center [202, 202] width 81 height 11
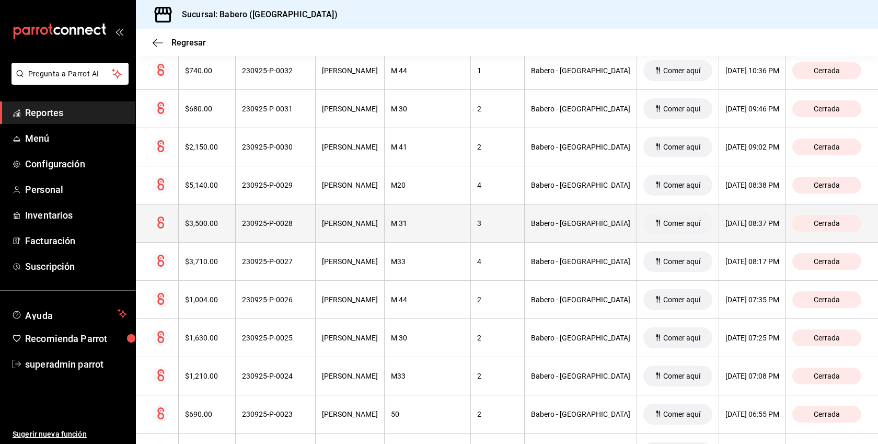
scroll to position [174, 0]
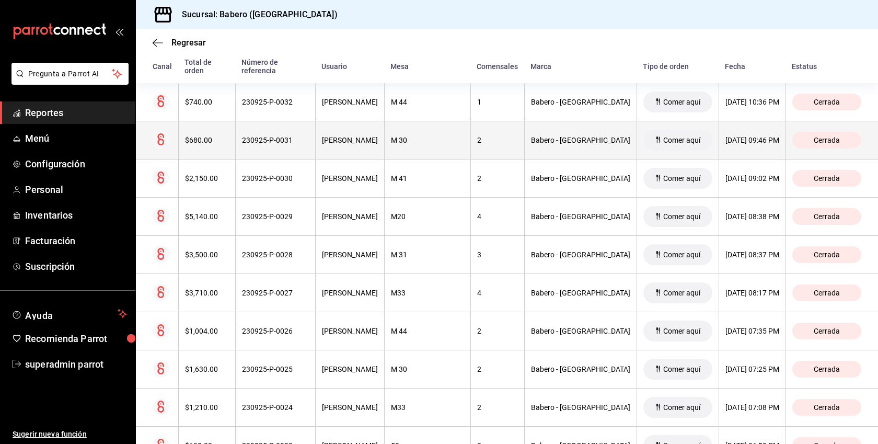
click at [205, 146] on th "$680.00" at bounding box center [206, 140] width 57 height 38
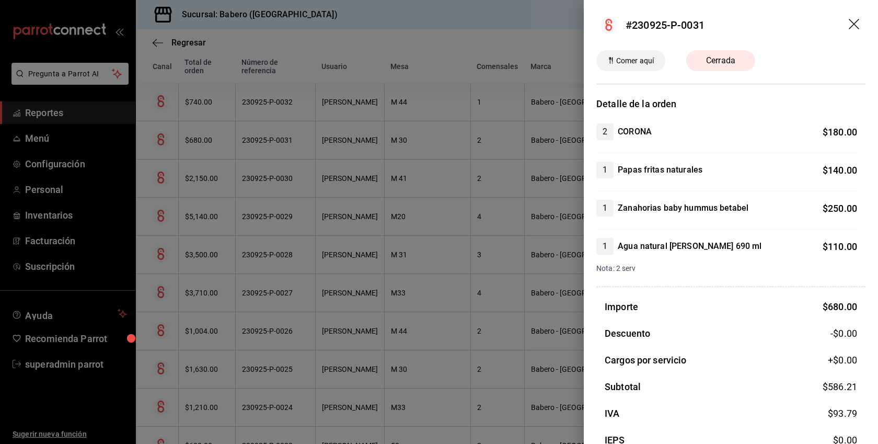
scroll to position [56, 0]
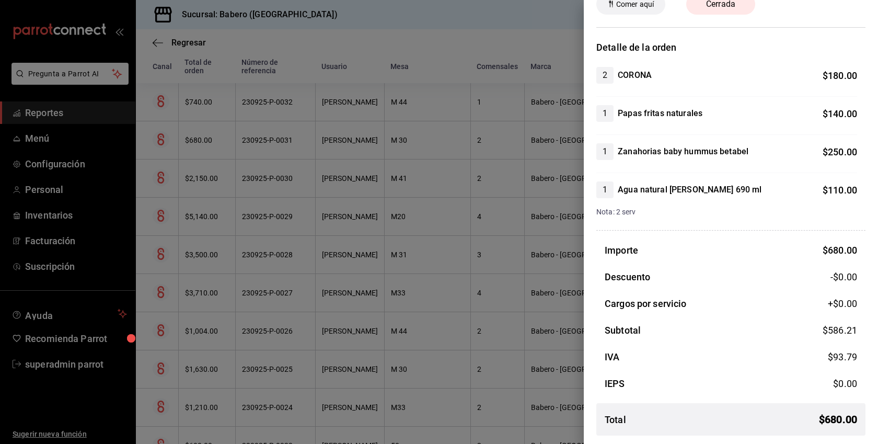
click at [463, 266] on div at bounding box center [439, 222] width 878 height 444
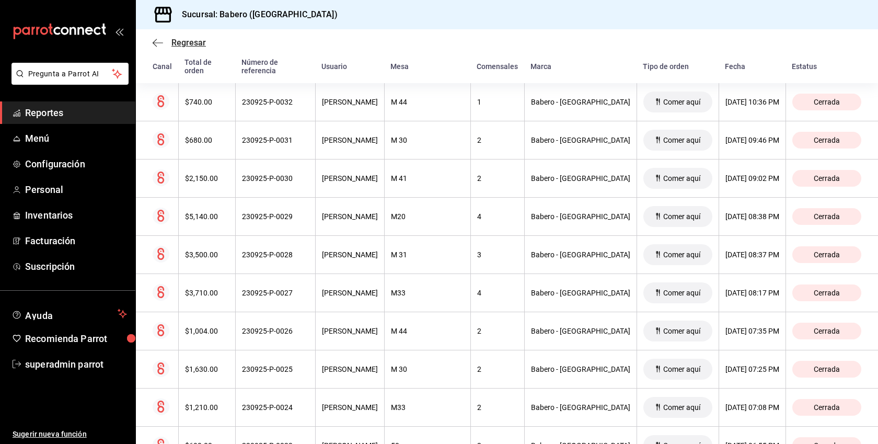
click at [155, 47] on icon "button" at bounding box center [158, 42] width 10 height 9
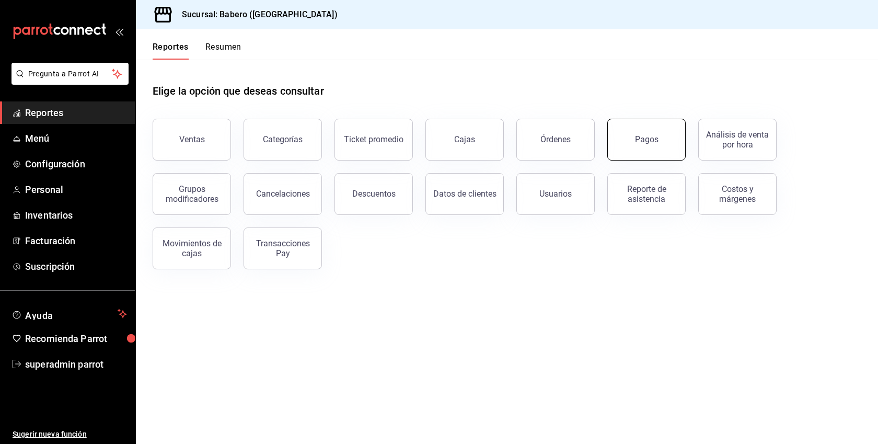
click at [610, 148] on div "Pagos" at bounding box center [640, 133] width 91 height 54
click at [644, 153] on button "Pagos" at bounding box center [646, 140] width 78 height 42
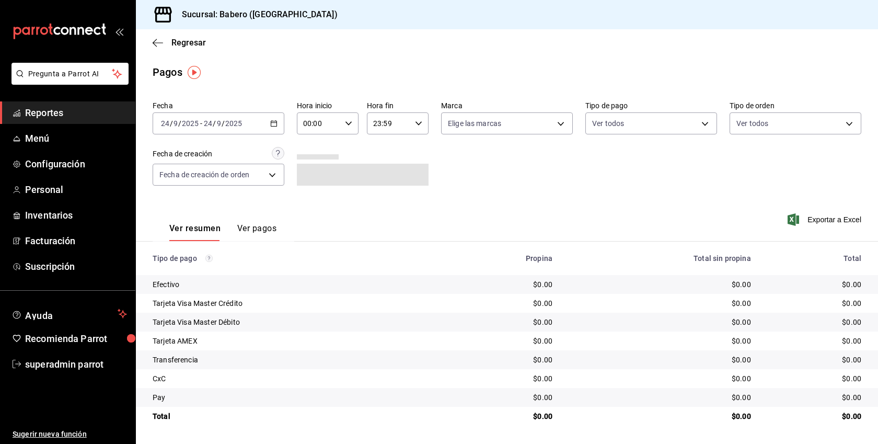
click at [254, 235] on button "Ver pagos" at bounding box center [256, 232] width 39 height 18
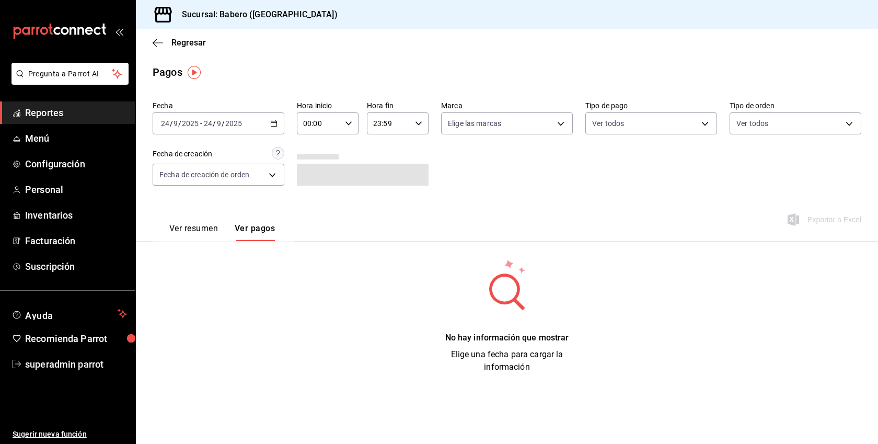
click at [270, 122] on icon "button" at bounding box center [273, 123] width 7 height 7
click at [189, 179] on span "Ayer" at bounding box center [202, 178] width 81 height 11
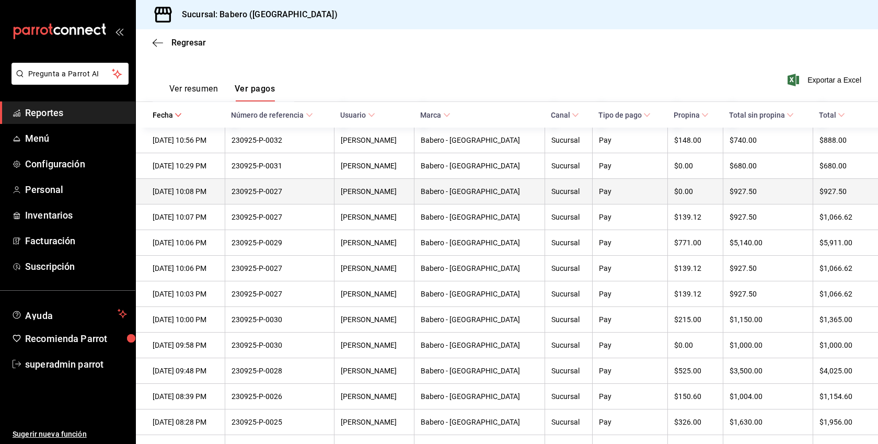
scroll to position [145, 0]
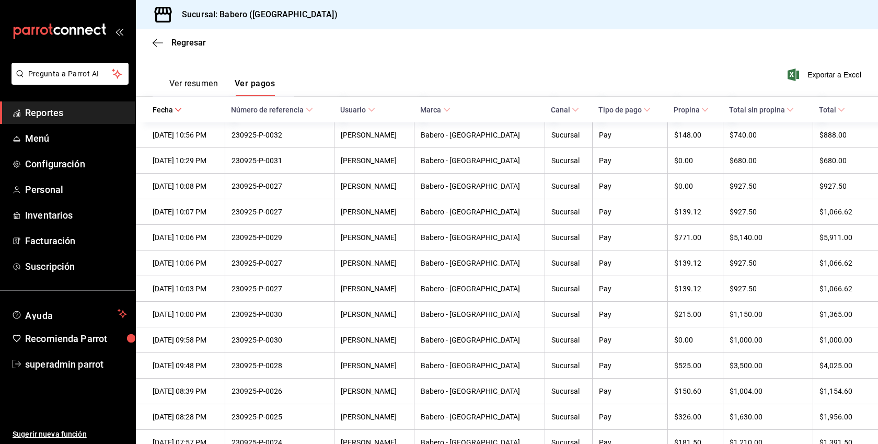
click at [651, 112] on span "Tipo de pago" at bounding box center [625, 110] width 52 height 8
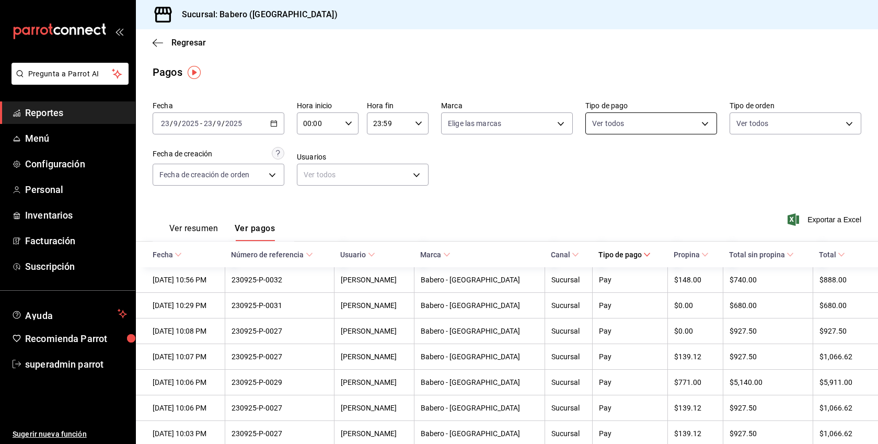
click at [645, 127] on body "Pregunta a Parrot AI Reportes Menú Configuración Personal Inventarios Facturaci…" at bounding box center [439, 222] width 878 height 444
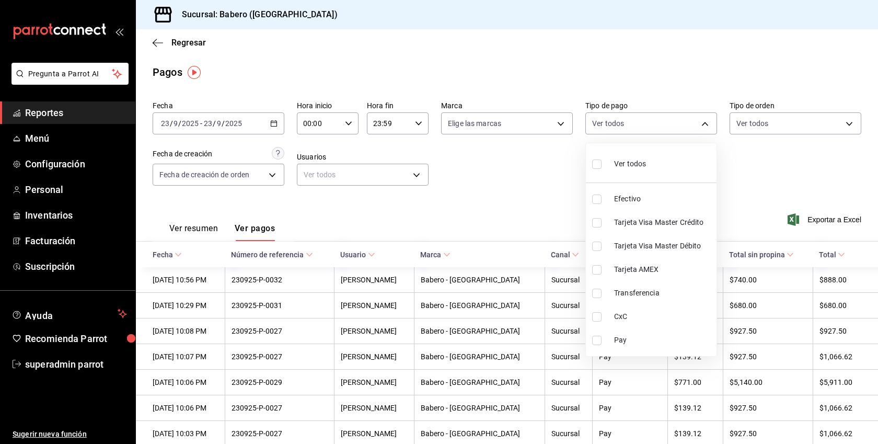
click at [641, 203] on span "Efectivo" at bounding box center [663, 198] width 98 height 11
type input "a3f63e12-2be7-4b5d-8fb6-89ca4bc00c39"
checkbox input "true"
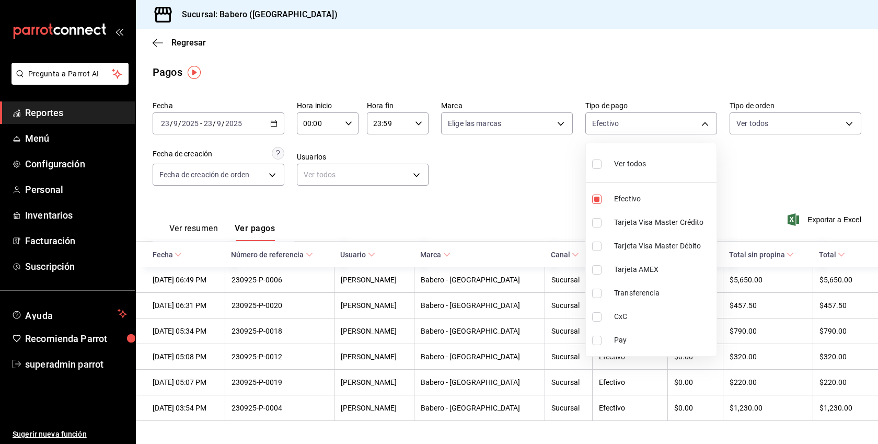
click at [778, 175] on div at bounding box center [439, 222] width 878 height 444
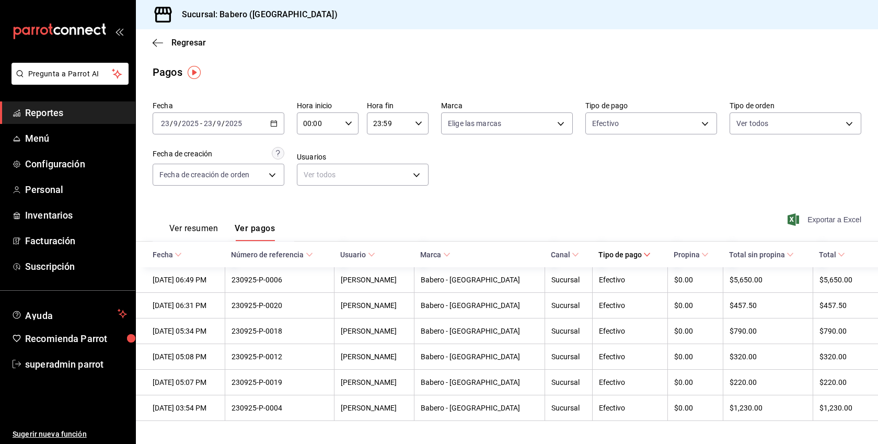
click at [836, 220] on span "Exportar a Excel" at bounding box center [826, 219] width 72 height 13
click at [50, 115] on span "Reportes" at bounding box center [76, 113] width 102 height 14
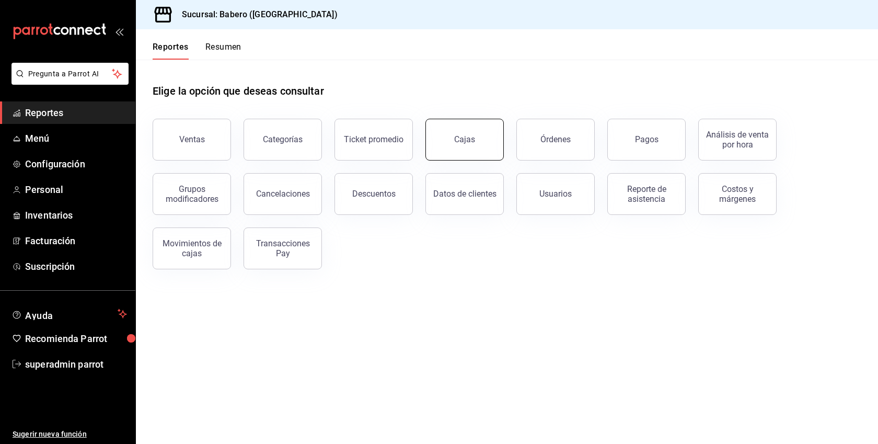
click at [476, 145] on link "Cajas" at bounding box center [465, 140] width 78 height 42
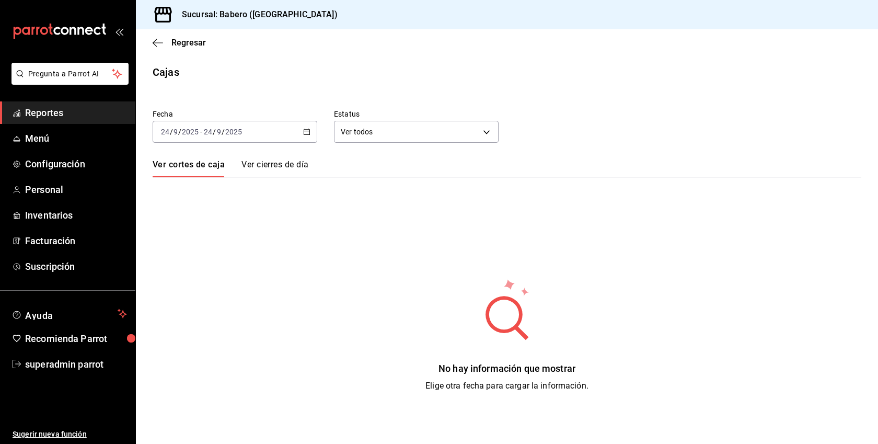
click at [276, 139] on div "[DATE] [DATE] - [DATE] [DATE]" at bounding box center [235, 132] width 165 height 22
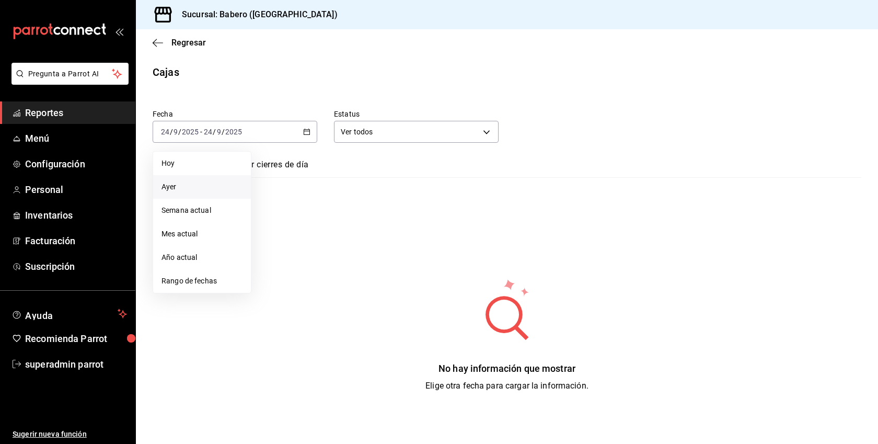
click at [200, 186] on span "Ayer" at bounding box center [202, 186] width 81 height 11
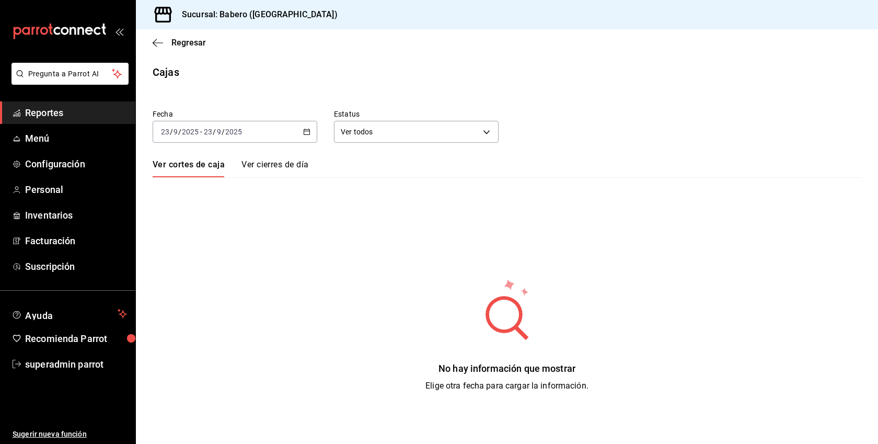
click at [278, 161] on link "Ver cierres de día" at bounding box center [275, 168] width 67 height 18
click at [301, 132] on div "2025-09-23 23 / 9 / 2025 - 2025-09-23 23 / 9 / 2025" at bounding box center [235, 132] width 165 height 22
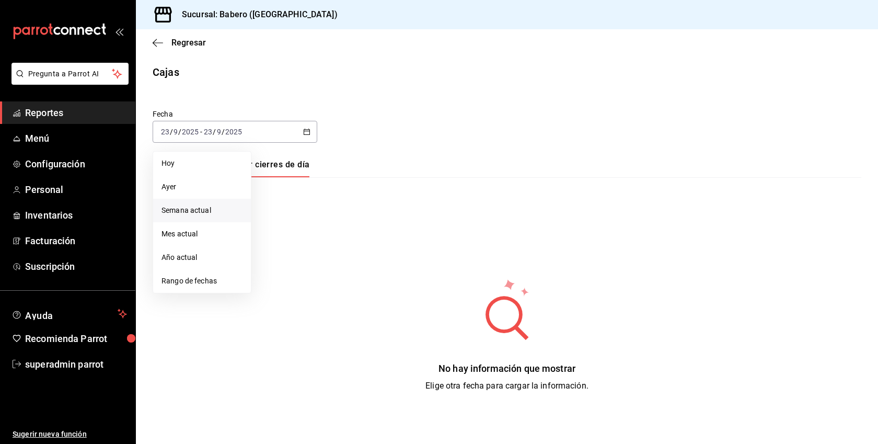
click at [176, 205] on span "Semana actual" at bounding box center [202, 210] width 81 height 11
click at [181, 169] on link "Ver cortes de caja" at bounding box center [188, 168] width 70 height 18
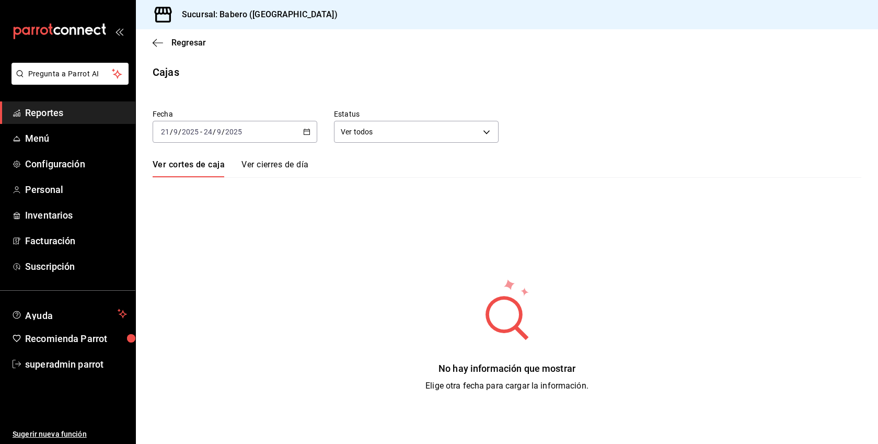
click at [281, 135] on div "[DATE] [DATE] - [DATE] [DATE]" at bounding box center [235, 132] width 165 height 22
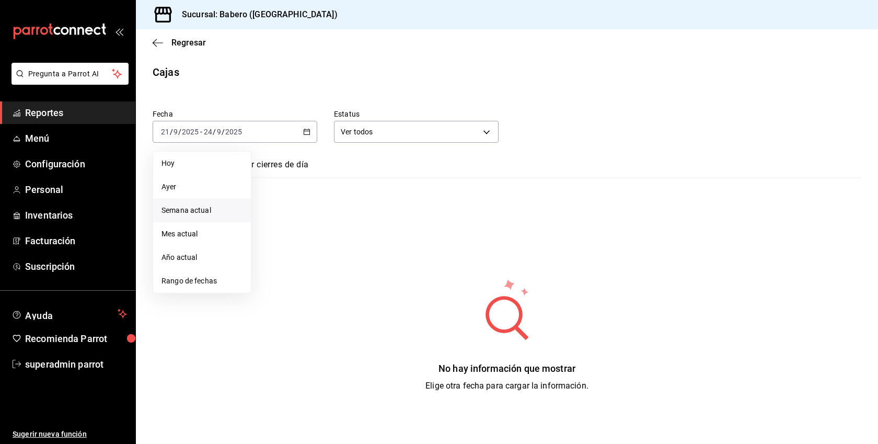
click at [193, 210] on span "Semana actual" at bounding box center [202, 210] width 81 height 11
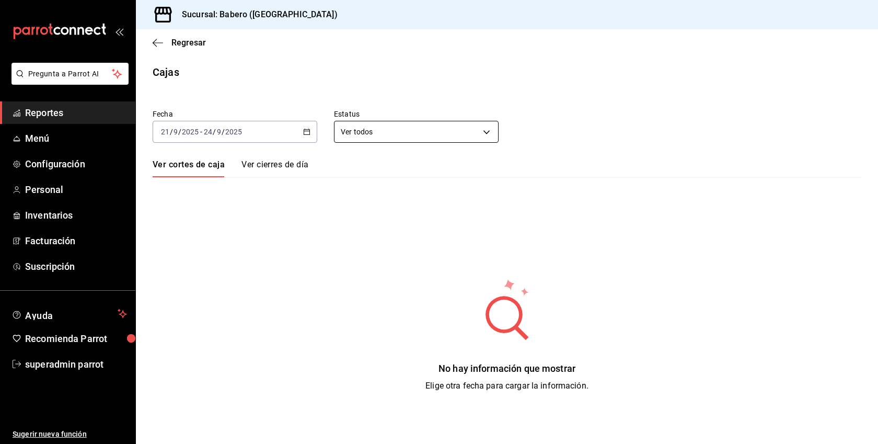
click at [422, 132] on body "Pregunta a Parrot AI Reportes Menú Configuración Personal Inventarios Facturaci…" at bounding box center [439, 222] width 878 height 444
click at [353, 247] on div at bounding box center [439, 222] width 878 height 444
click at [277, 133] on div "[DATE] [DATE] - [DATE] [DATE]" at bounding box center [235, 132] width 165 height 22
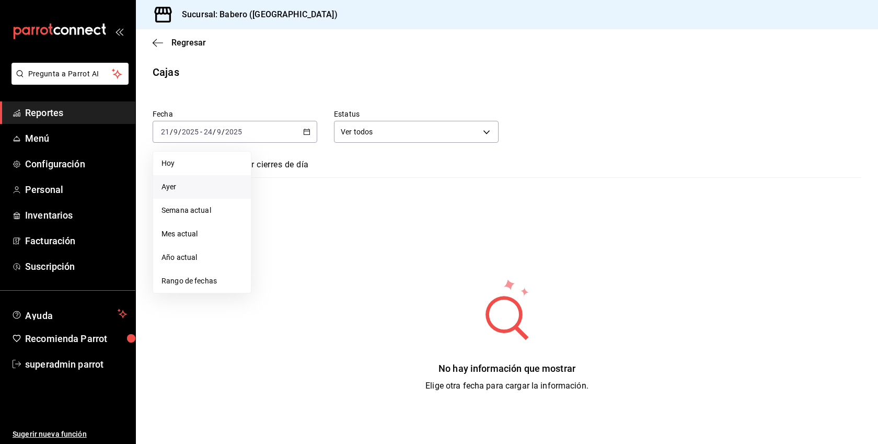
click at [181, 186] on span "Ayer" at bounding box center [202, 186] width 81 height 11
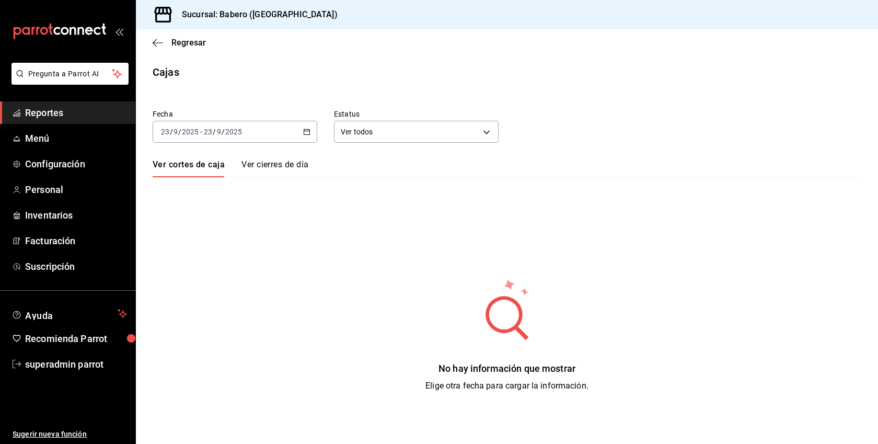
click at [253, 161] on link "Ver cierres de día" at bounding box center [275, 168] width 67 height 18
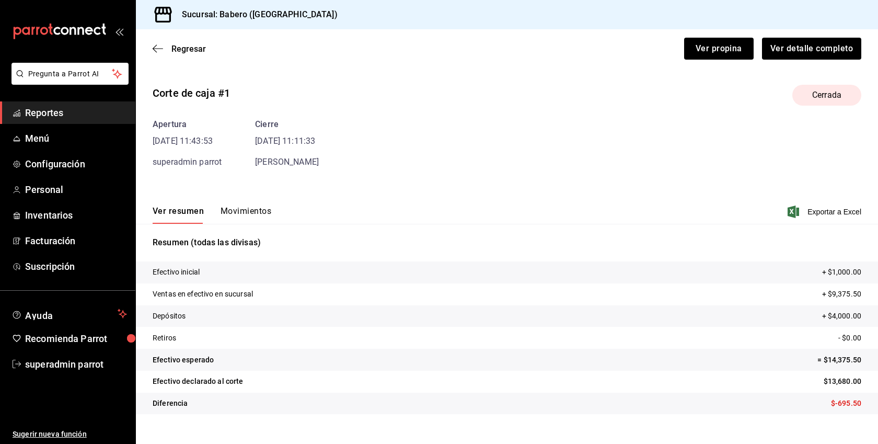
click at [253, 208] on button "Movimientos" at bounding box center [246, 215] width 51 height 18
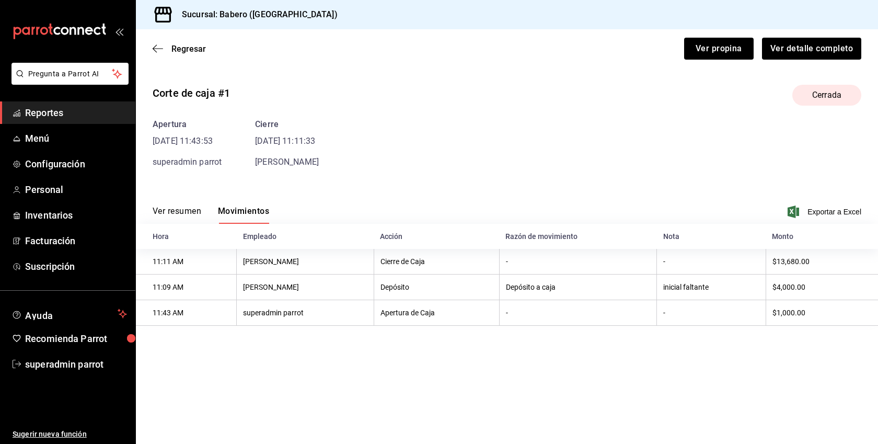
click at [196, 216] on button "Ver resumen" at bounding box center [177, 215] width 49 height 18
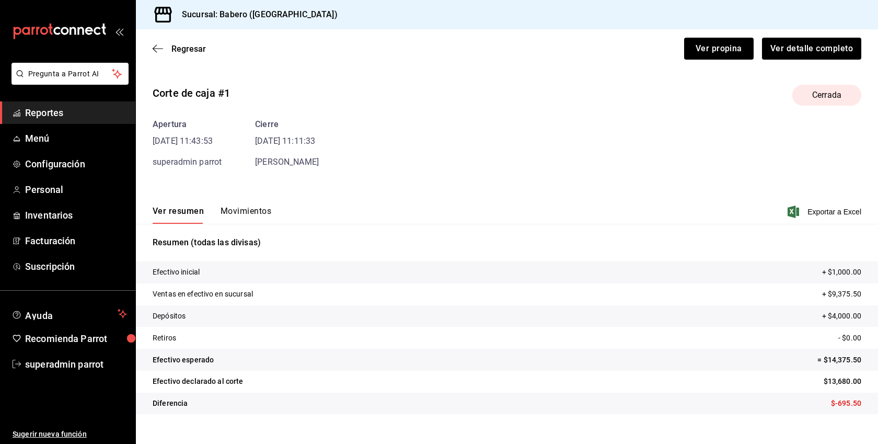
click at [61, 109] on span "Reportes" at bounding box center [76, 113] width 102 height 14
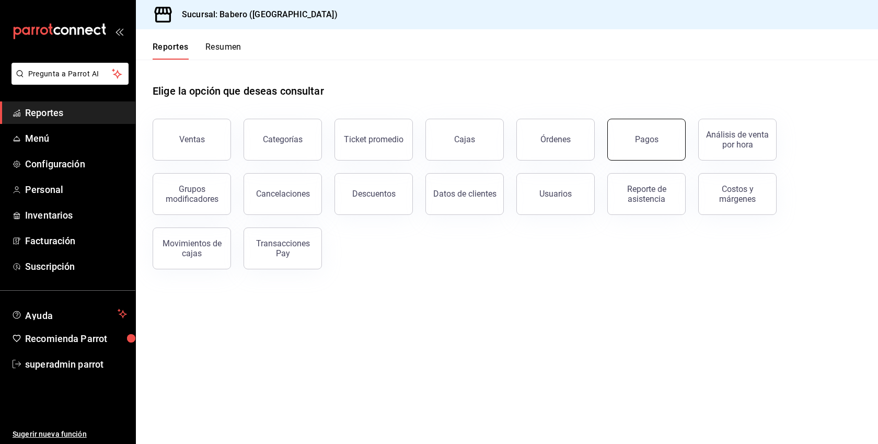
click at [654, 131] on button "Pagos" at bounding box center [646, 140] width 78 height 42
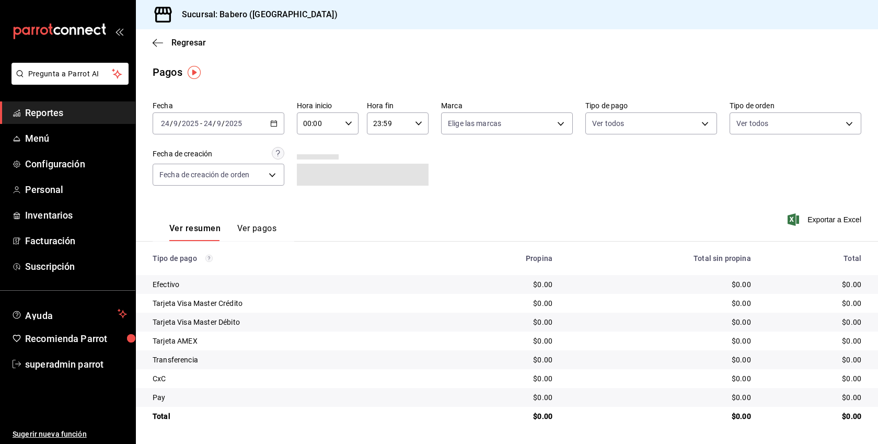
click at [277, 129] on div "[DATE] [DATE] - [DATE] [DATE]" at bounding box center [219, 123] width 132 height 22
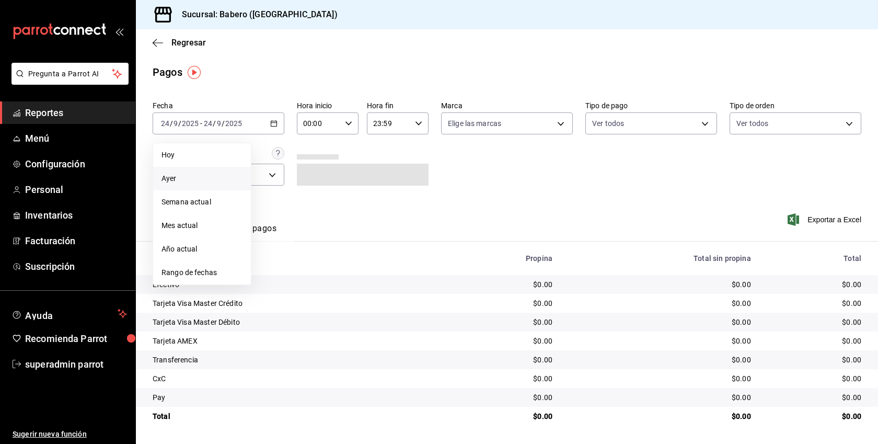
click at [182, 179] on span "Ayer" at bounding box center [202, 178] width 81 height 11
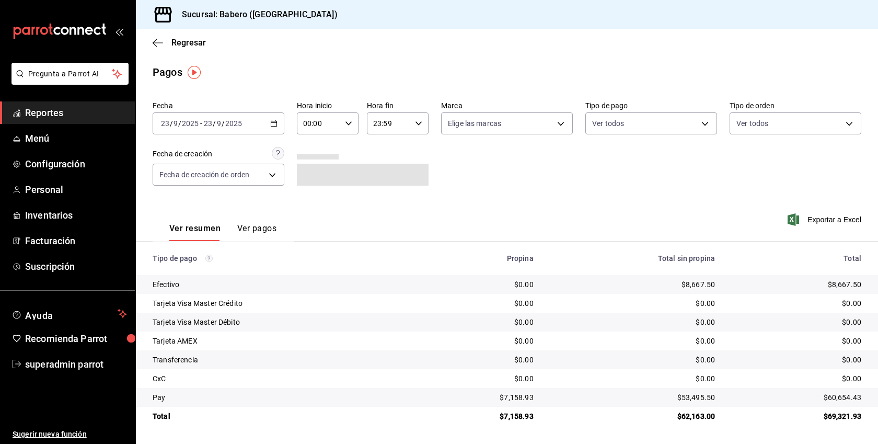
click at [269, 225] on button "Ver pagos" at bounding box center [256, 232] width 39 height 18
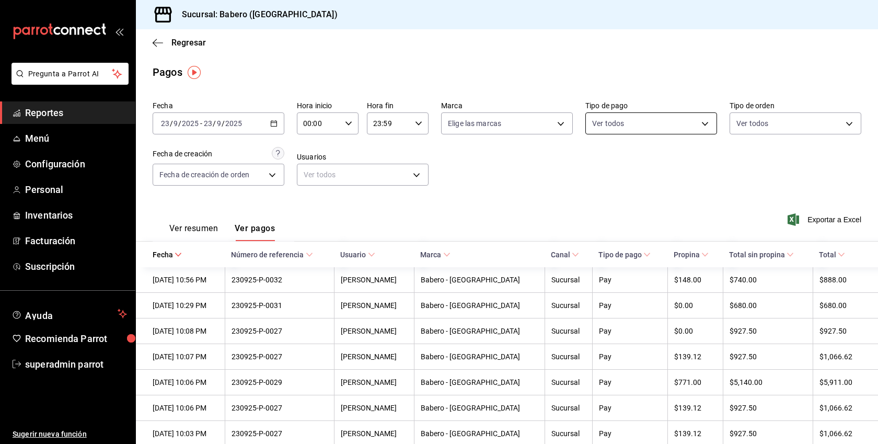
click at [680, 128] on body "Pregunta a Parrot AI Reportes Menú Configuración Personal Inventarios Facturaci…" at bounding box center [439, 222] width 878 height 444
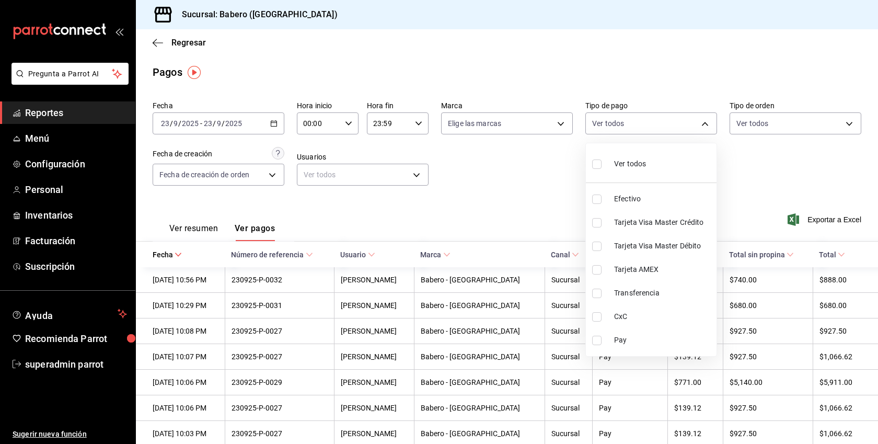
click at [646, 202] on span "Efectivo" at bounding box center [663, 198] width 98 height 11
type input "a3f63e12-2be7-4b5d-8fb6-89ca4bc00c39"
checkbox input "true"
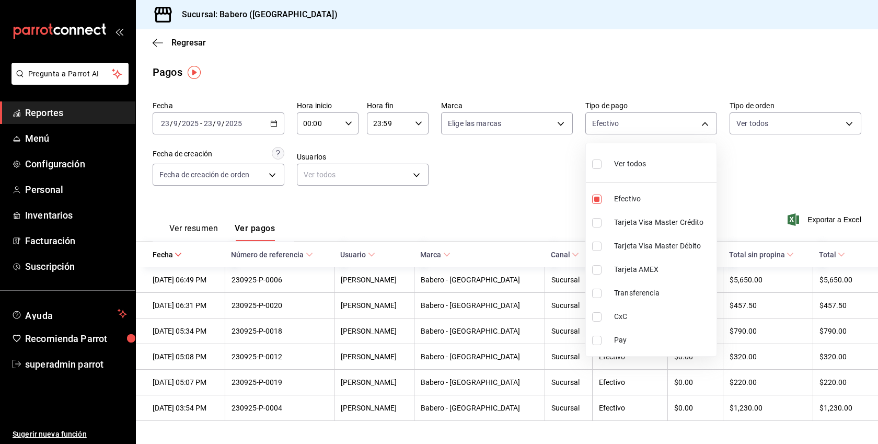
click at [725, 153] on div at bounding box center [439, 222] width 878 height 444
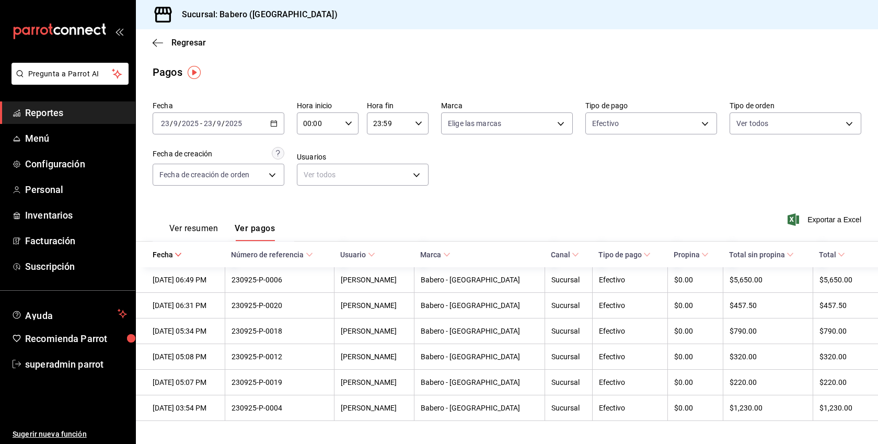
click at [277, 121] on \(Stroke\) "button" at bounding box center [274, 124] width 6 height 6
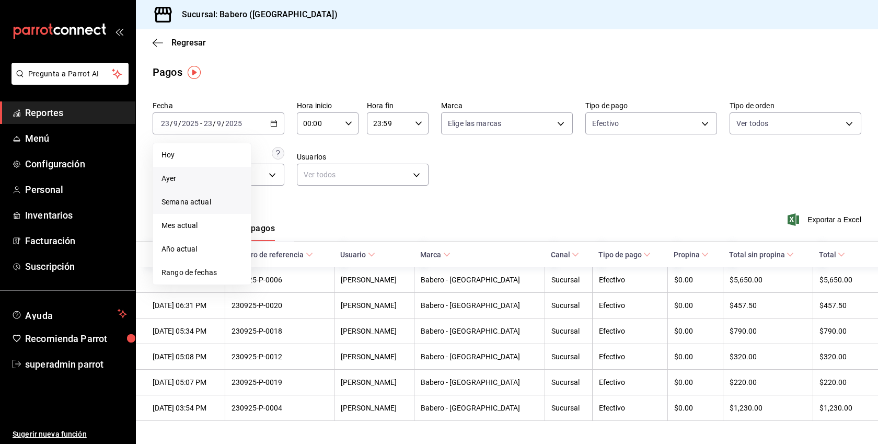
click at [193, 209] on li "Semana actual" at bounding box center [202, 202] width 98 height 24
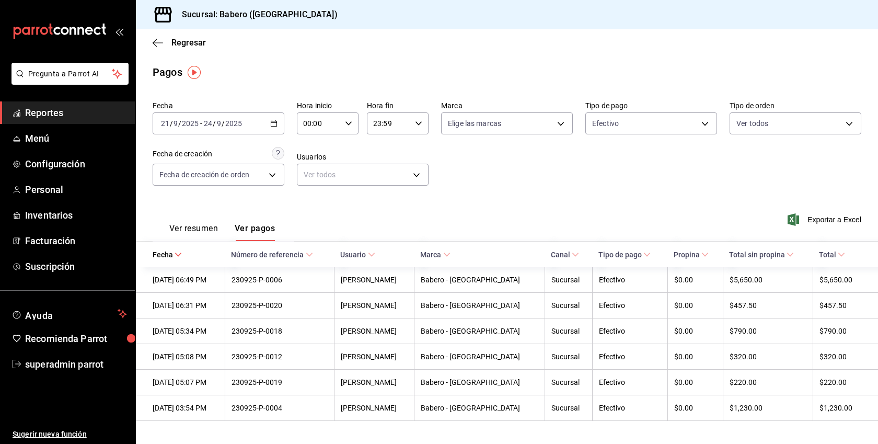
click at [213, 228] on button "Ver resumen" at bounding box center [193, 232] width 49 height 18
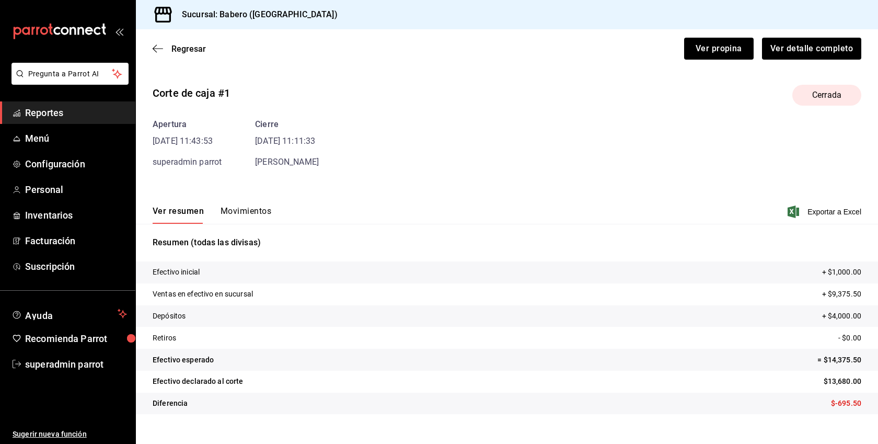
click at [49, 115] on span "Reportes" at bounding box center [76, 113] width 102 height 14
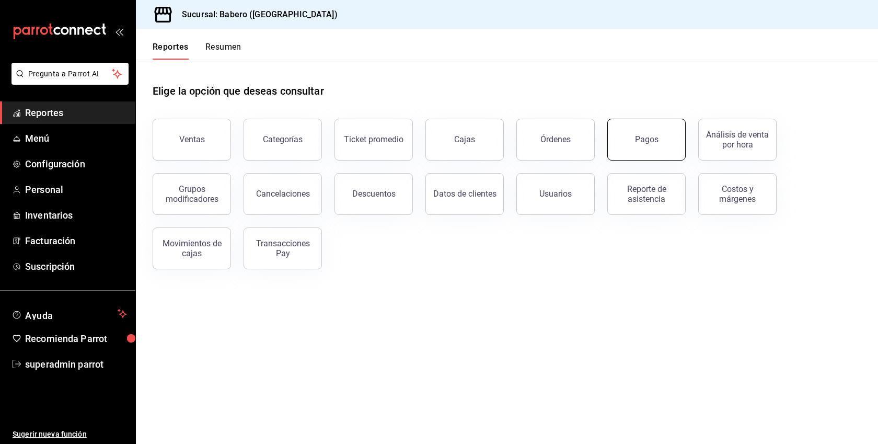
click at [635, 147] on button "Pagos" at bounding box center [646, 140] width 78 height 42
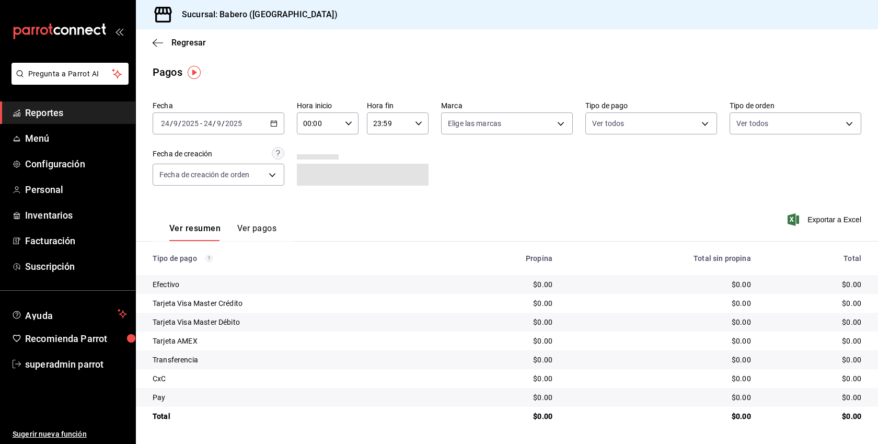
click at [259, 124] on div "[DATE] [DATE] - [DATE] [DATE]" at bounding box center [219, 123] width 132 height 22
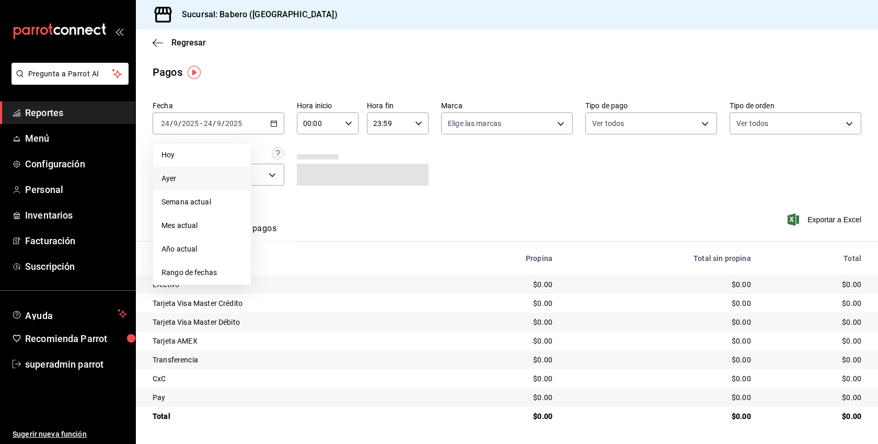
click at [192, 184] on span "Ayer" at bounding box center [202, 178] width 81 height 11
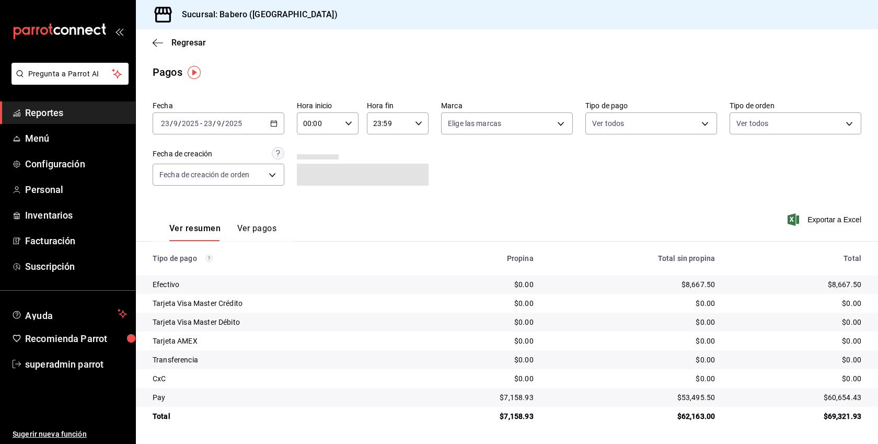
click at [266, 226] on button "Ver pagos" at bounding box center [256, 232] width 39 height 18
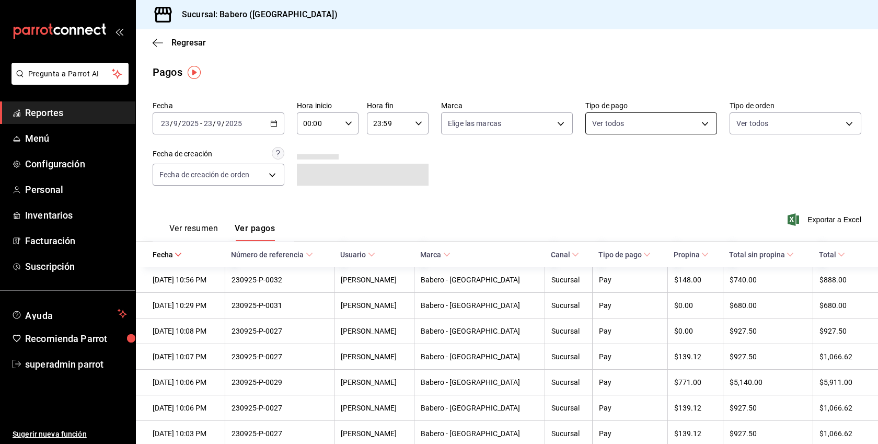
click at [644, 121] on body "Pregunta a Parrot AI Reportes Menú Configuración Personal Inventarios Facturaci…" at bounding box center [439, 222] width 878 height 444
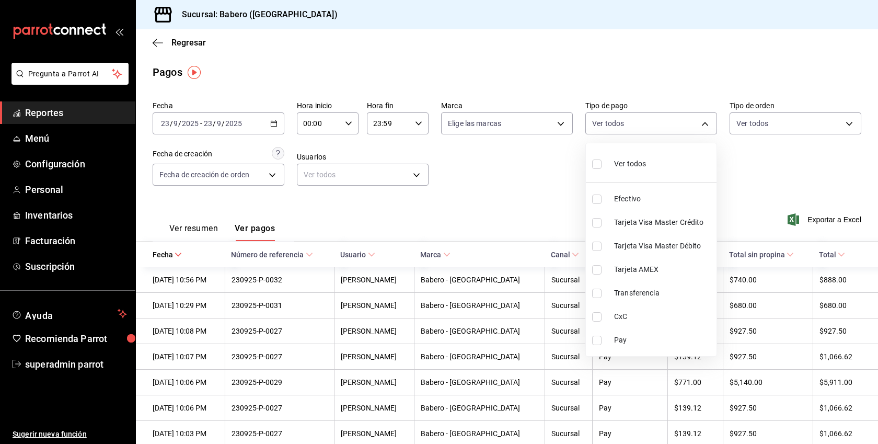
click at [611, 201] on li "Efectivo" at bounding box center [651, 199] width 131 height 24
type input "a3f63e12-2be7-4b5d-8fb6-89ca4bc00c39"
checkbox input "true"
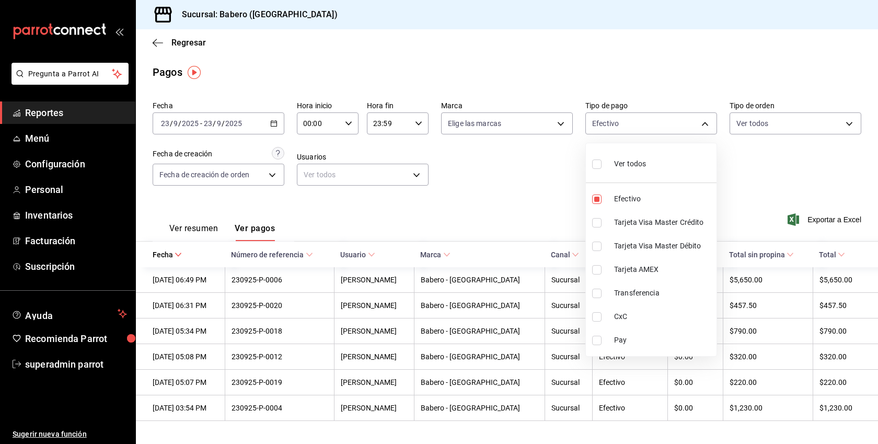
click at [561, 193] on div at bounding box center [439, 222] width 878 height 444
